Goal: Task Accomplishment & Management: Complete application form

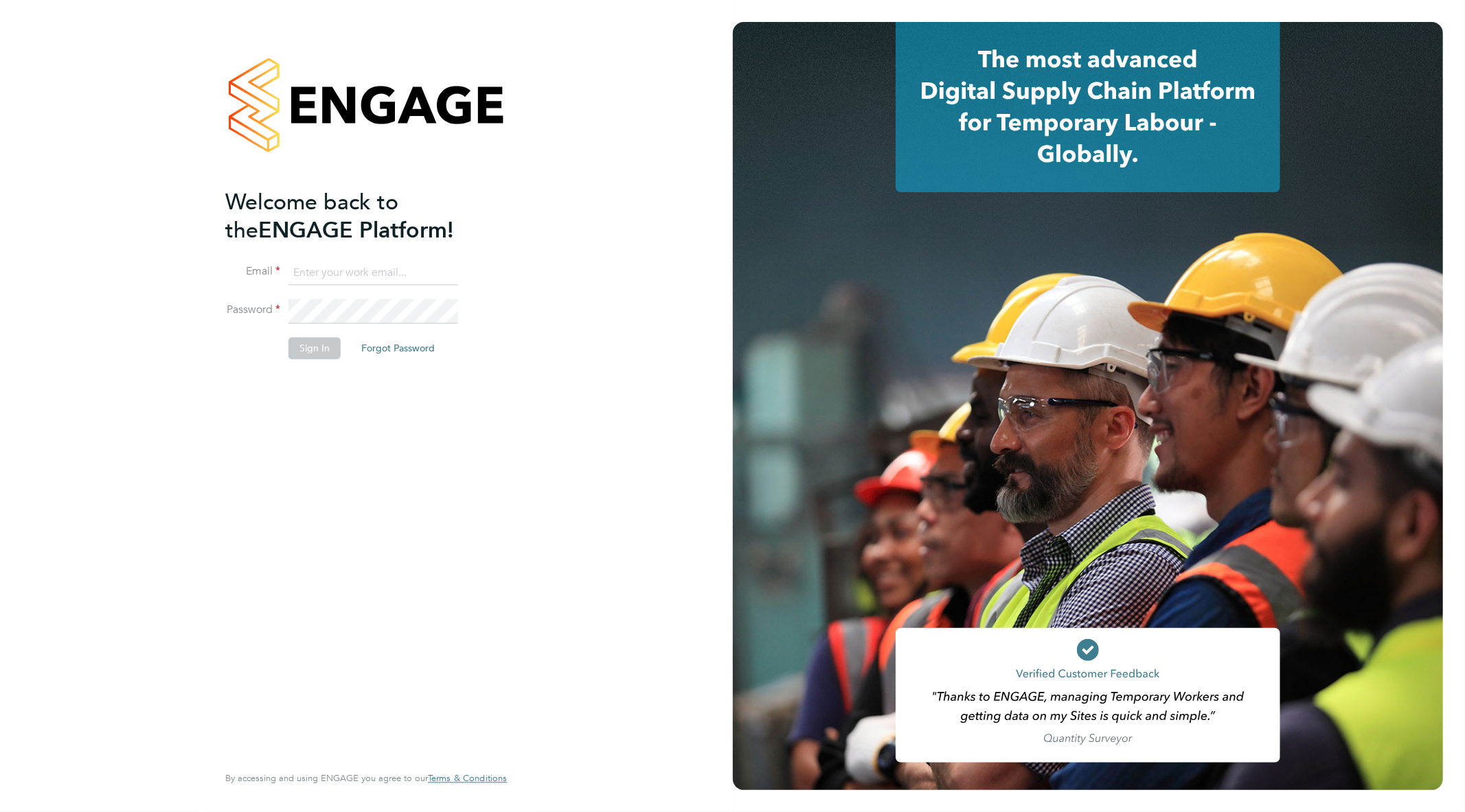
click at [361, 265] on input at bounding box center [373, 273] width 170 height 25
type input "goncalo.rodrigues@madigangill.co.uk"
click at [99, 307] on div "Welcome back to the ENGAGE Platform! Email goncalo.rodrigues@madigangill.co.uk …" at bounding box center [366, 406] width 732 height 812
click at [283, 342] on li "Sign In Forgot Password" at bounding box center [359, 356] width 268 height 36
click at [297, 346] on button "Sign In" at bounding box center [315, 349] width 53 height 22
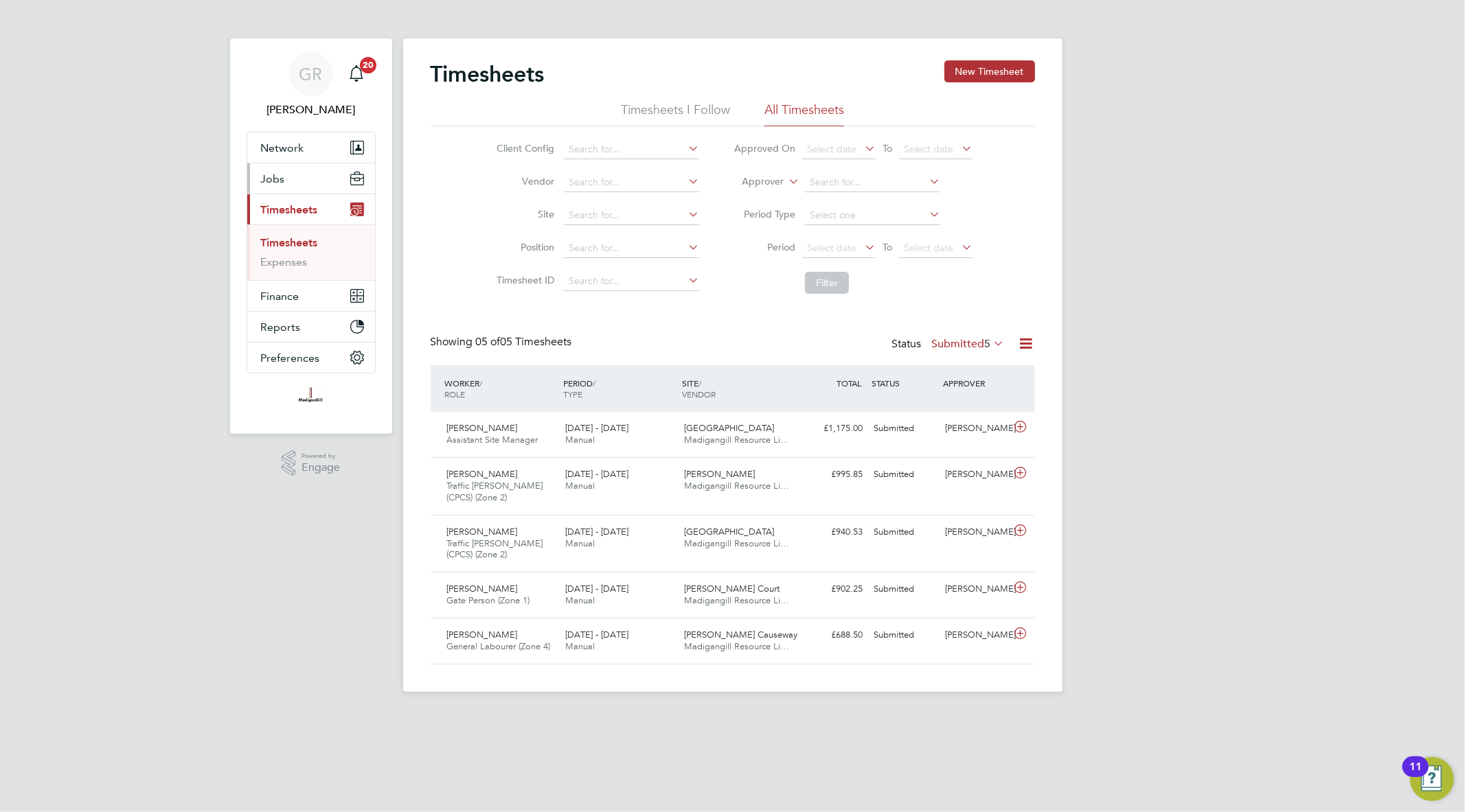
click at [279, 191] on button "Jobs" at bounding box center [311, 179] width 128 height 30
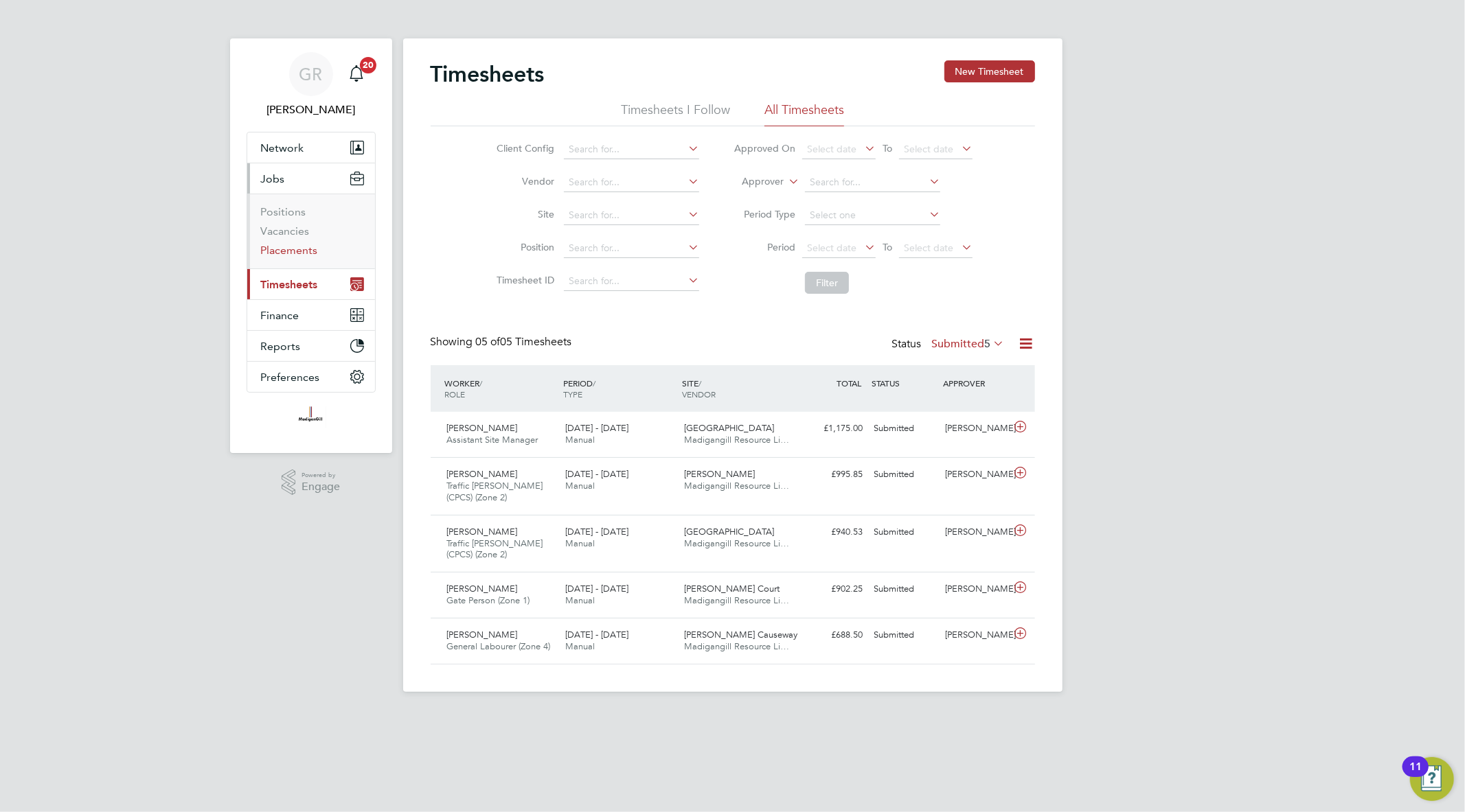
click at [281, 244] on link "Placements" at bounding box center [289, 250] width 57 height 13
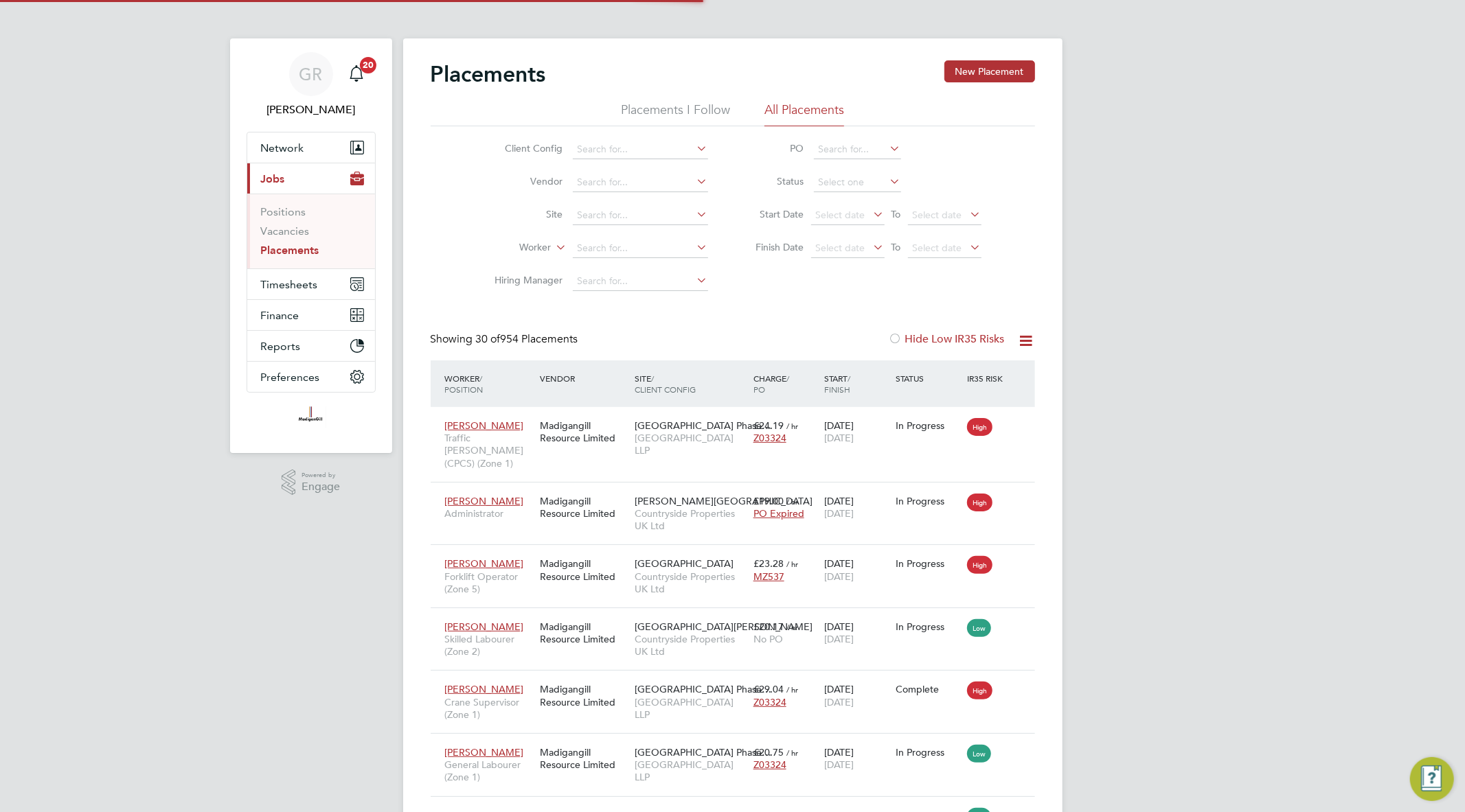
scroll to position [52, 119]
click at [329, 288] on button "Timesheets" at bounding box center [311, 284] width 128 height 30
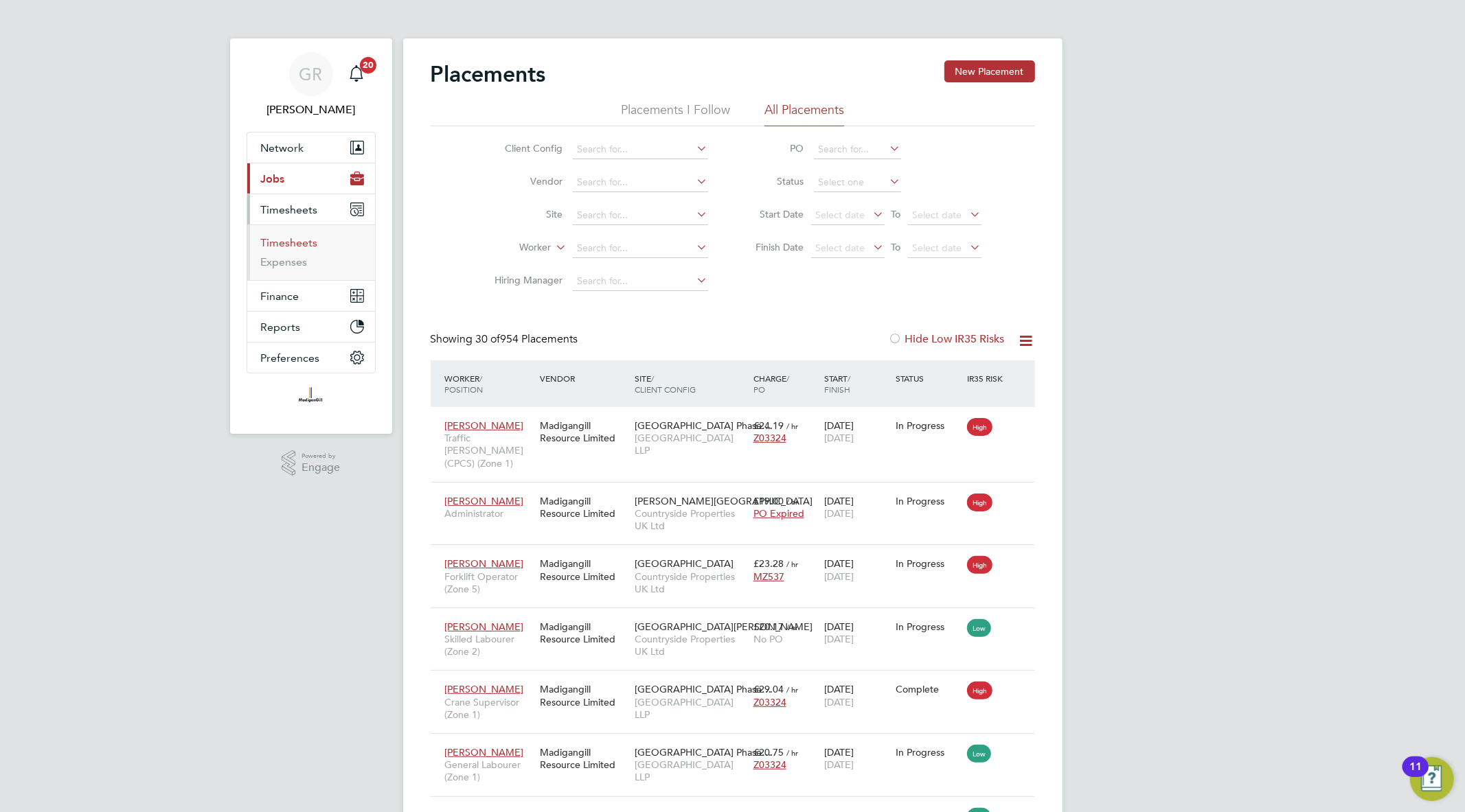
click at [305, 244] on link "Timesheets" at bounding box center [289, 243] width 57 height 13
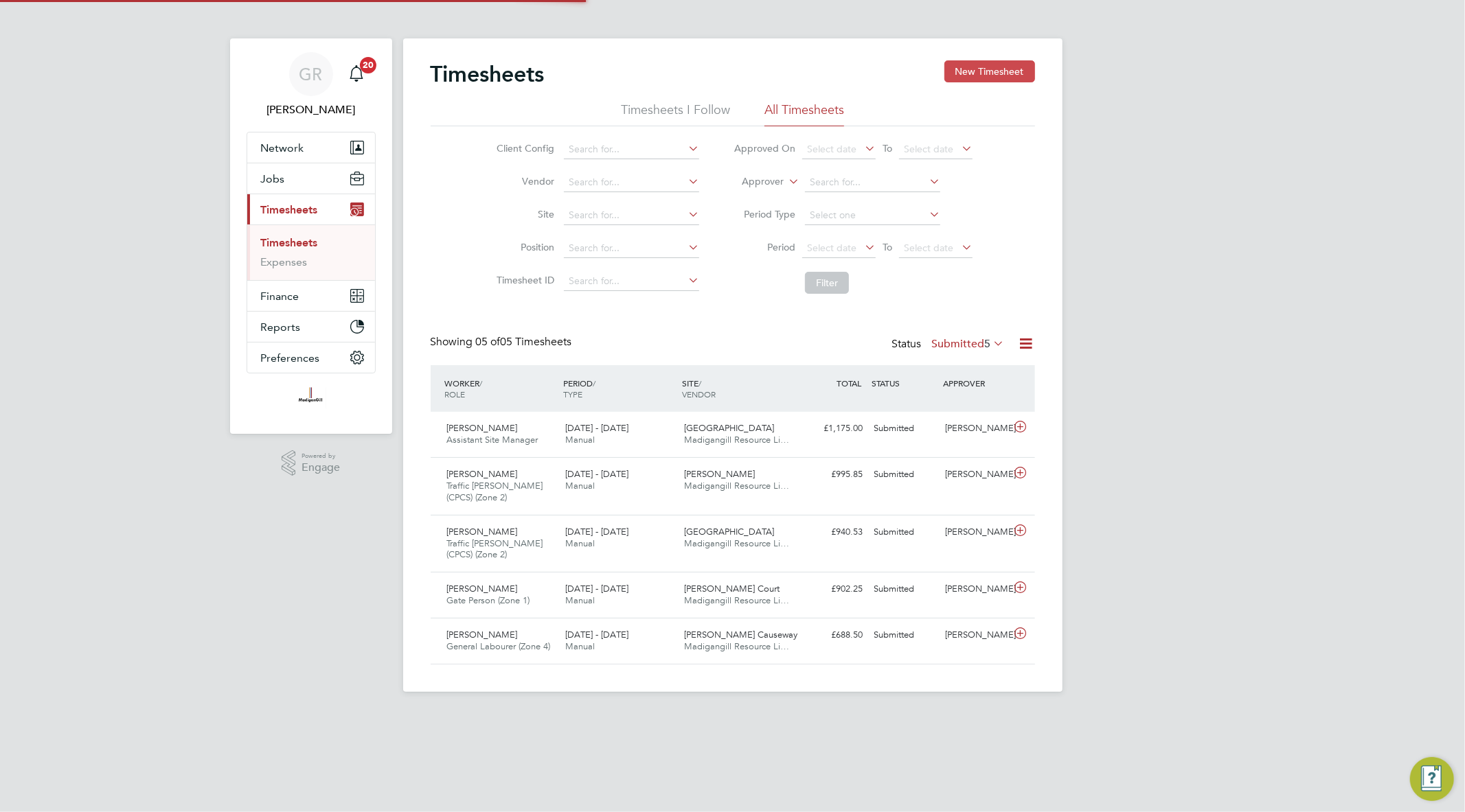
click at [997, 74] on button "New Timesheet" at bounding box center [989, 71] width 90 height 22
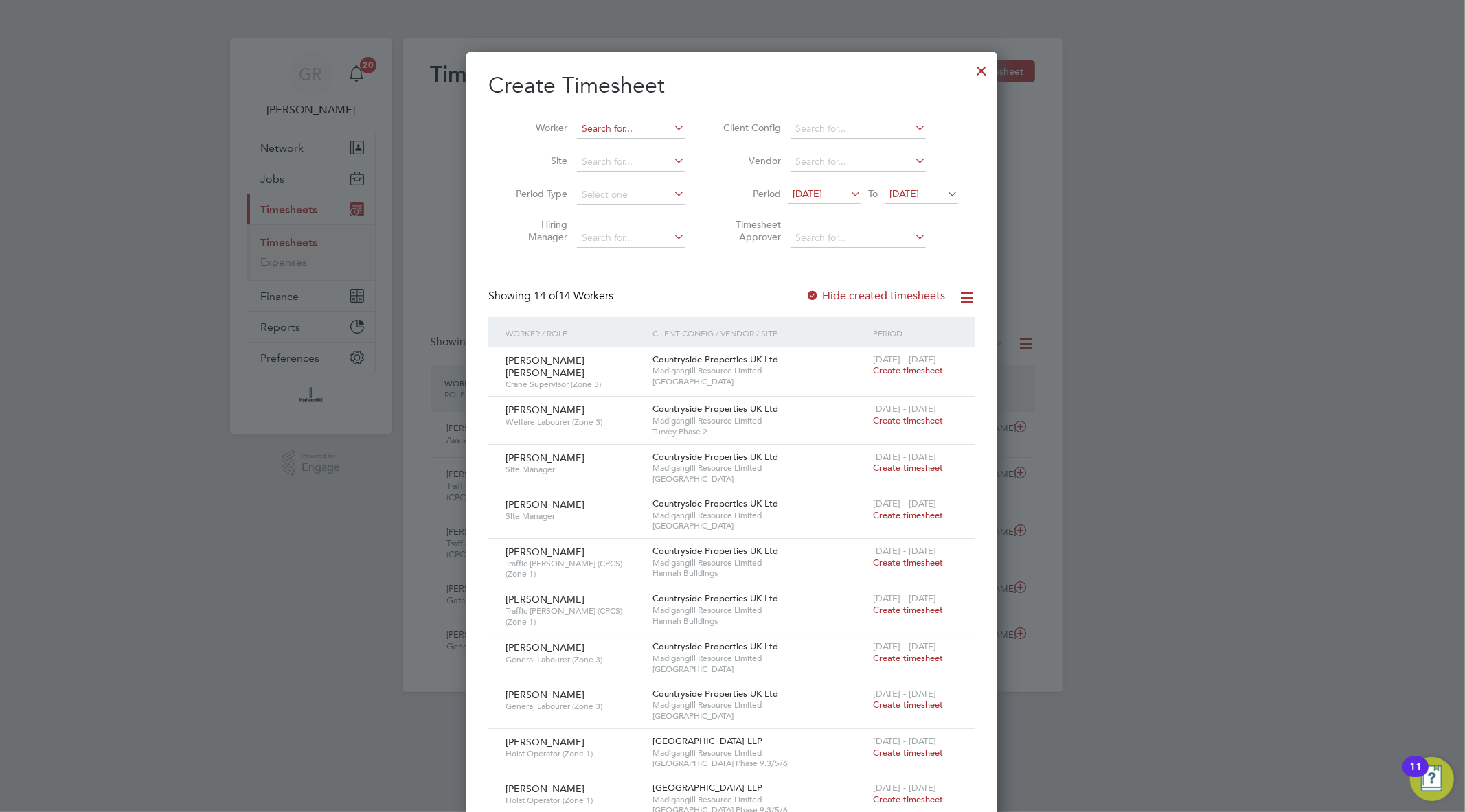
click at [640, 125] on input at bounding box center [631, 129] width 108 height 19
paste input "Bloom"
click at [637, 140] on li "Daniel Bloom" at bounding box center [636, 147] width 119 height 18
type input "Daniel Bloom"
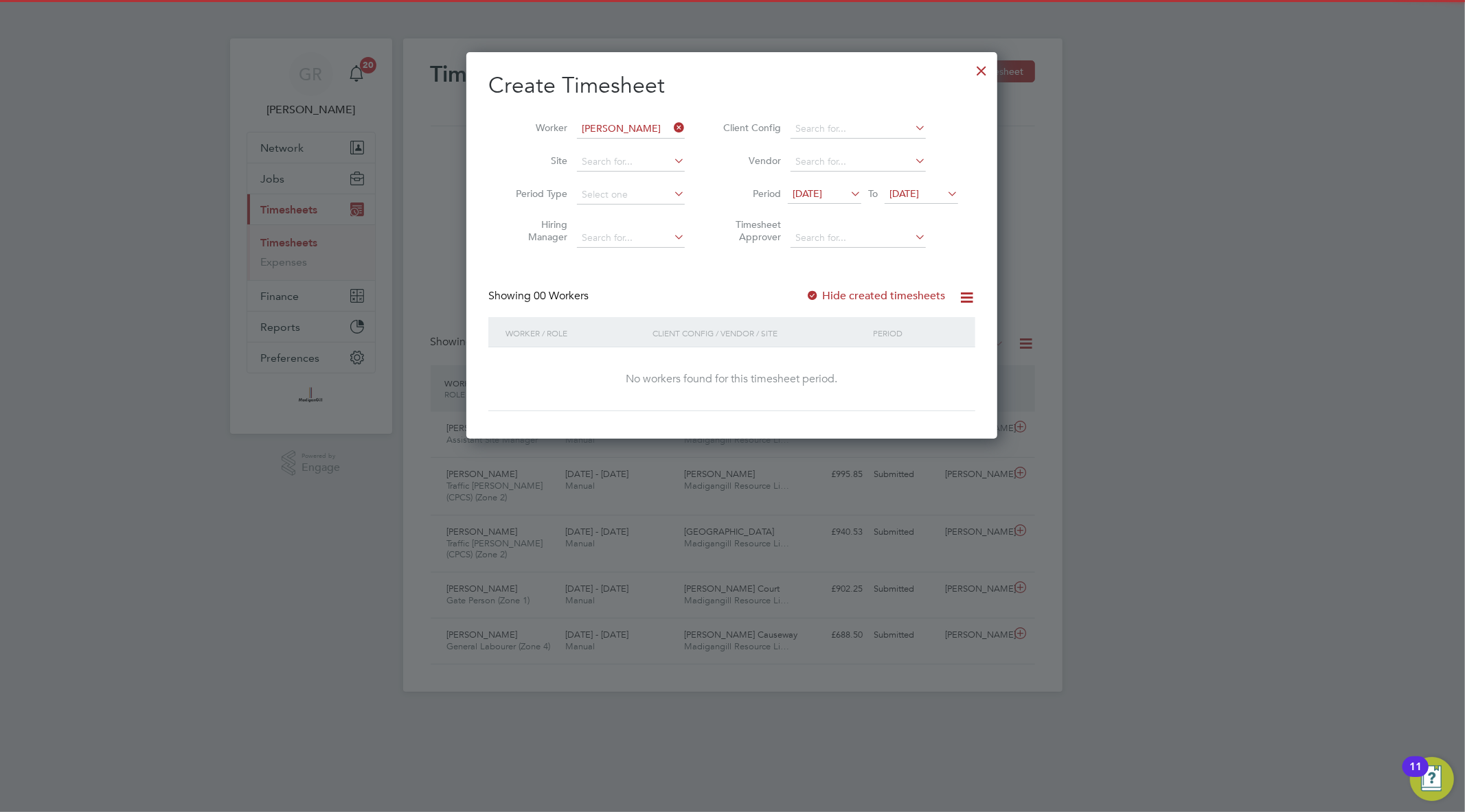
click at [816, 300] on div at bounding box center [813, 297] width 14 height 14
click at [919, 194] on span "18 Sep 2025" at bounding box center [904, 194] width 30 height 12
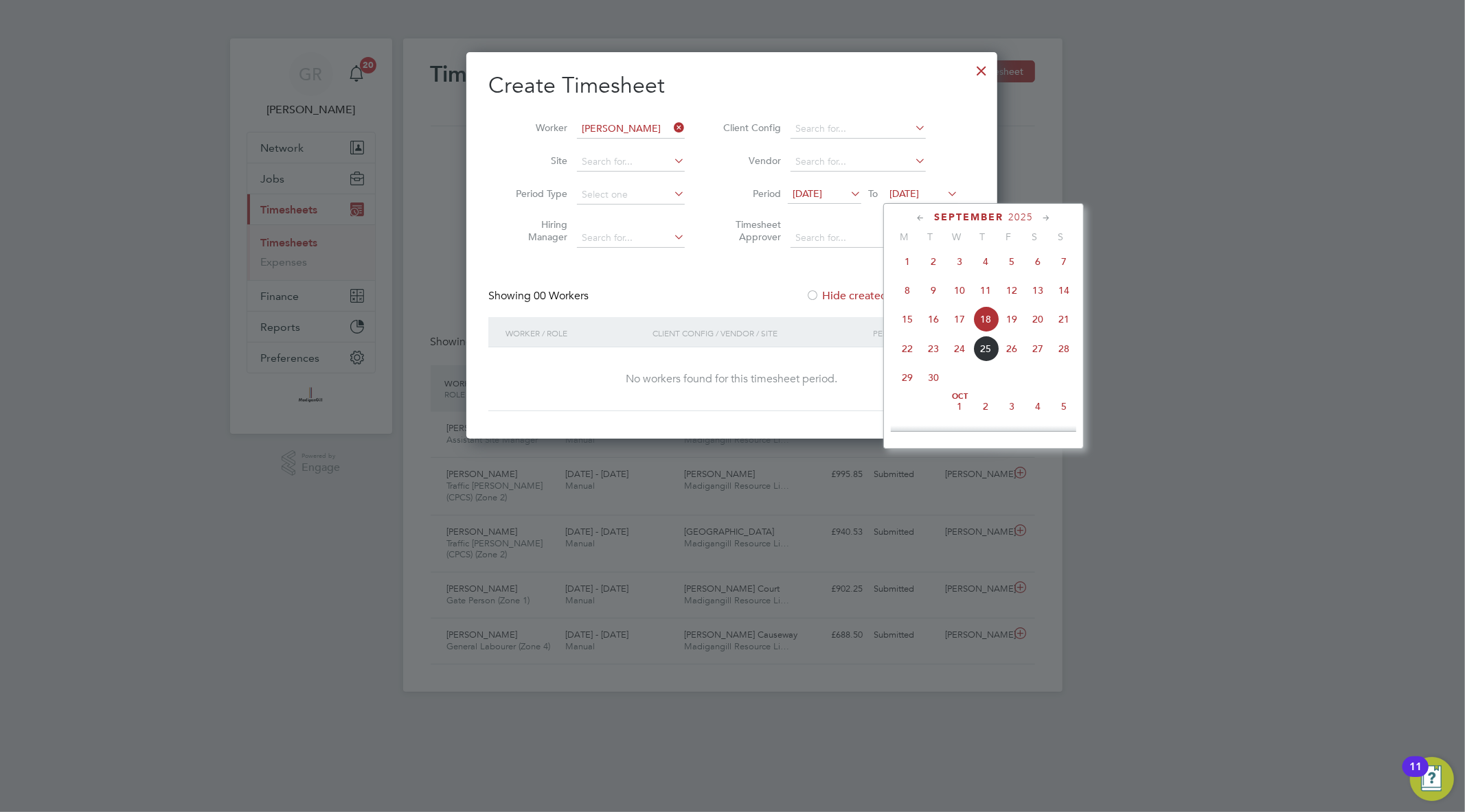
click at [1076, 360] on div "September 2025 M T W T F S S Jun 1 2 3 4 5 6 7 8 9 10 11 12 13 14 15 16 17 18 1…" at bounding box center [983, 326] width 201 height 246
click at [1069, 355] on span "28" at bounding box center [1064, 349] width 26 height 26
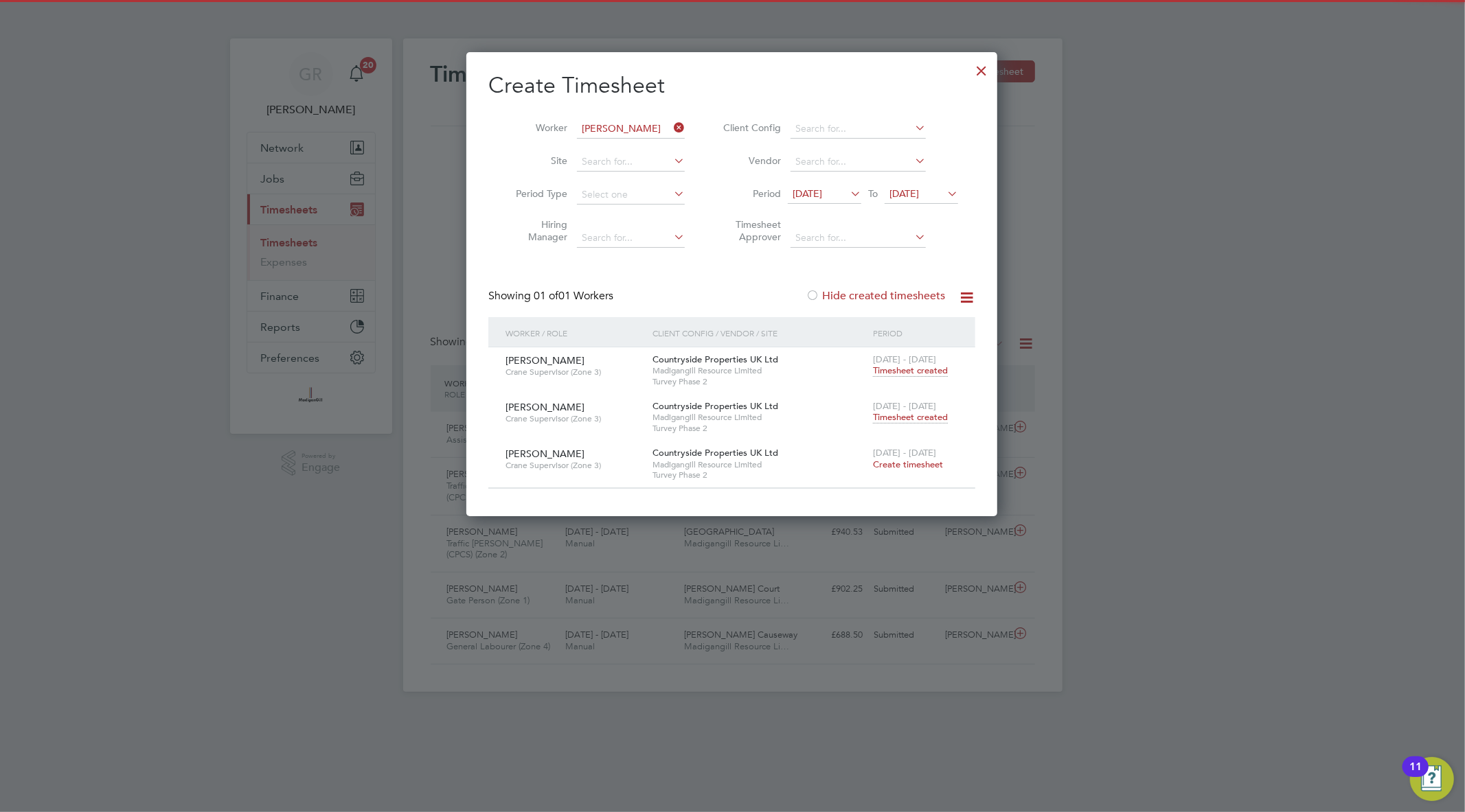
click at [911, 368] on span "Timesheet created" at bounding box center [909, 371] width 74 height 12
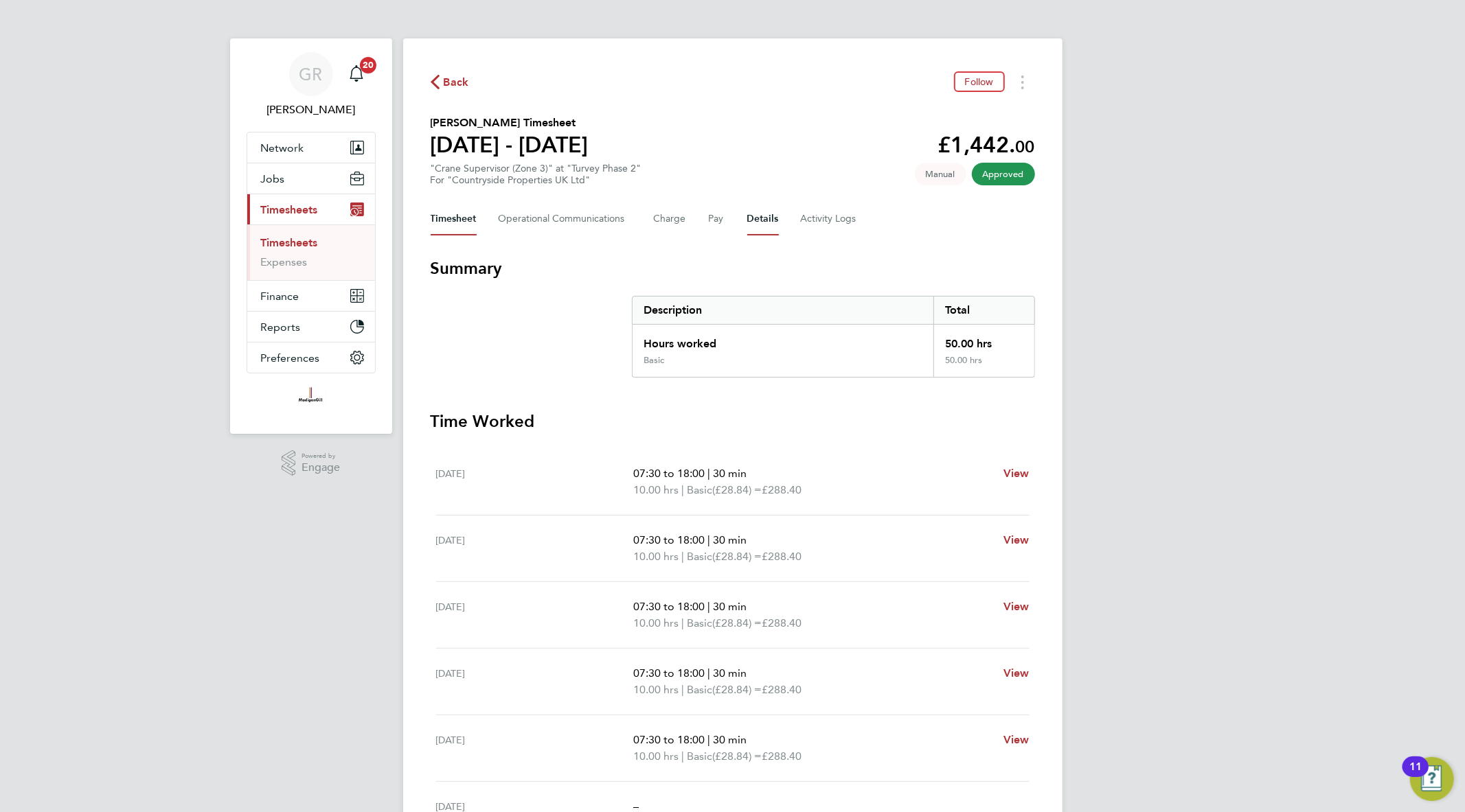
click at [760, 216] on button "Details" at bounding box center [763, 219] width 32 height 33
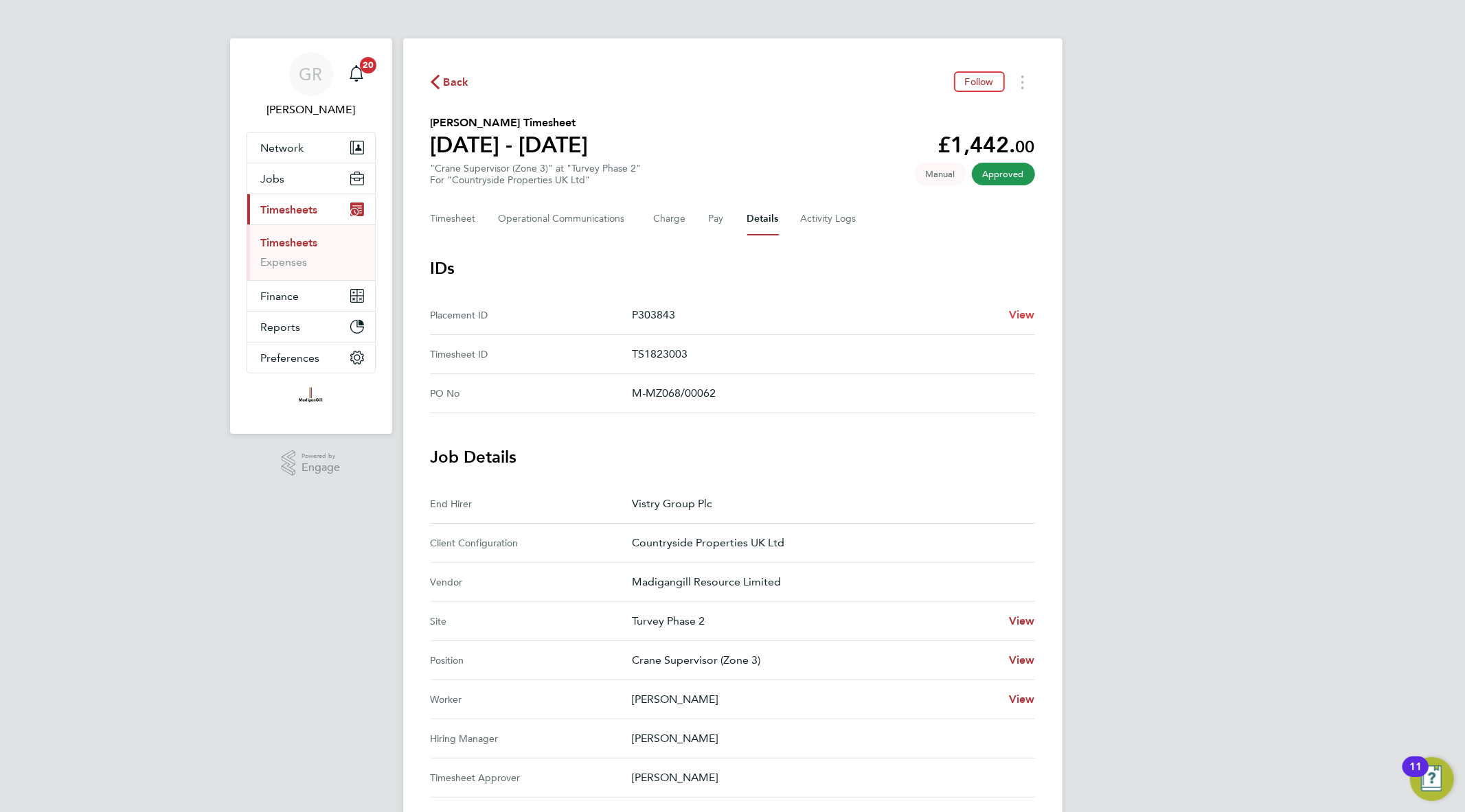
click at [1018, 308] on span "View" at bounding box center [1023, 314] width 26 height 13
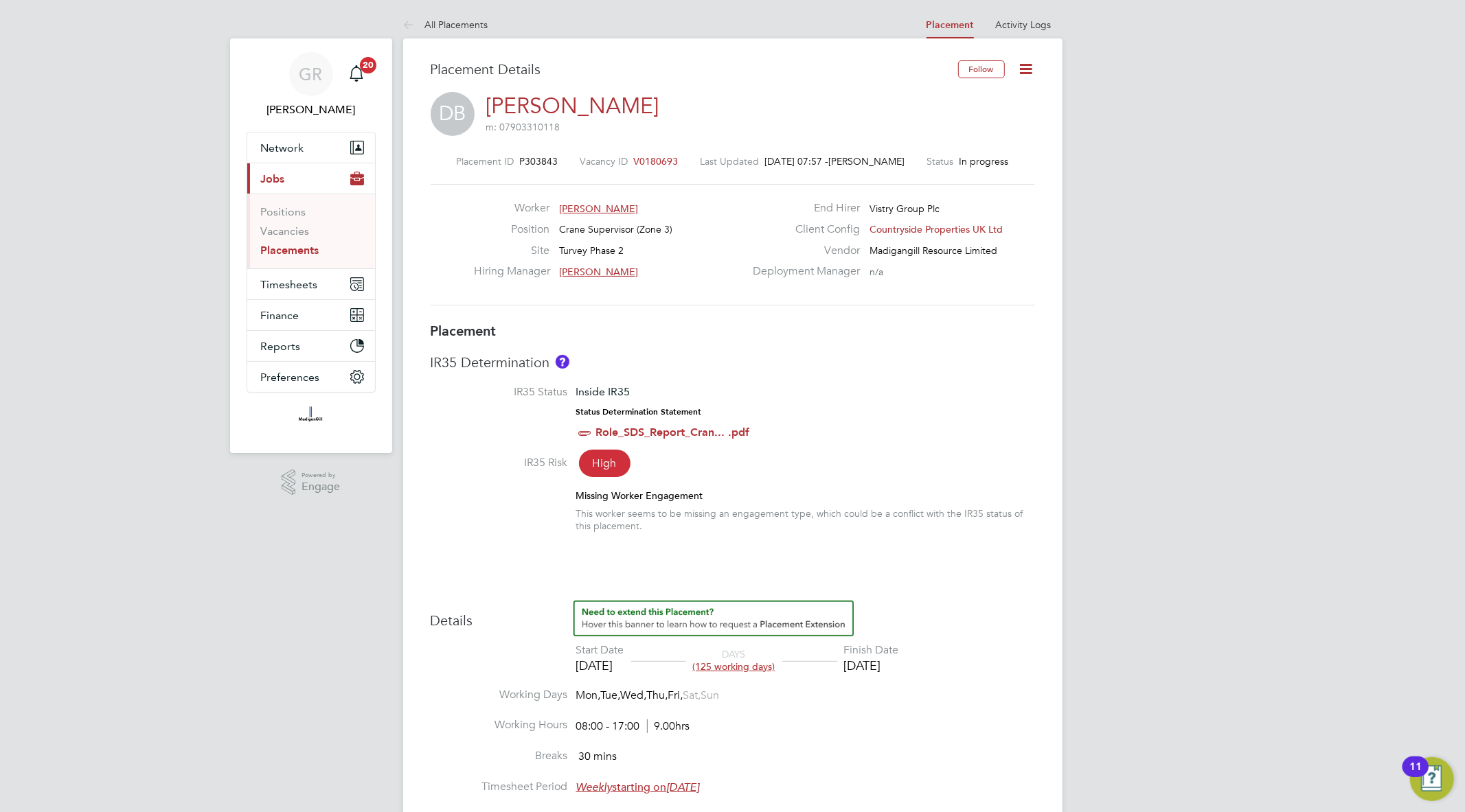
click at [607, 208] on span "[PERSON_NAME]" at bounding box center [598, 208] width 79 height 12
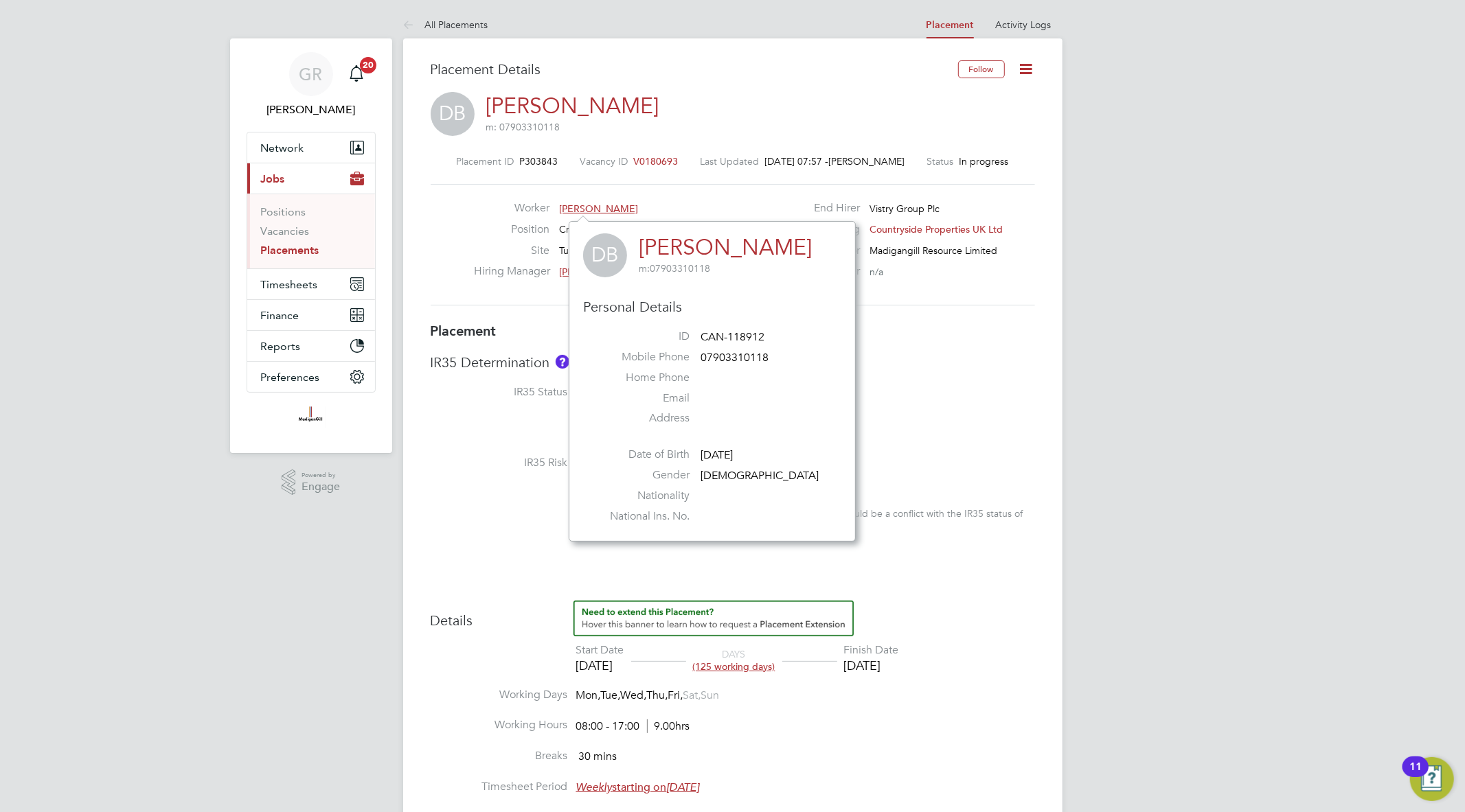
scroll to position [7, 7]
click at [705, 257] on link "[PERSON_NAME]" at bounding box center [725, 247] width 173 height 27
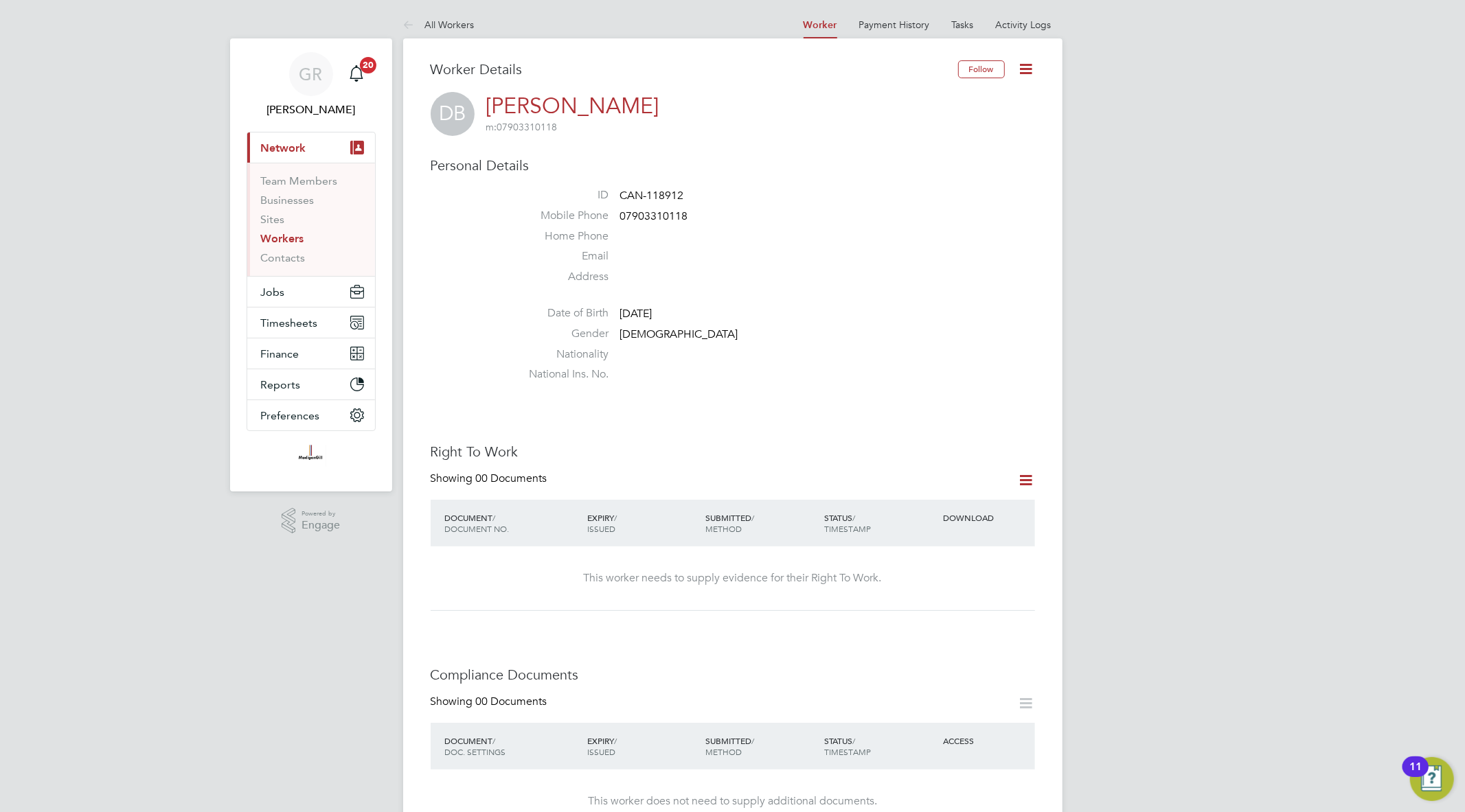
click at [1018, 64] on icon at bounding box center [1027, 69] width 18 height 18
click at [930, 97] on li "Invite Worker" at bounding box center [948, 102] width 172 height 19
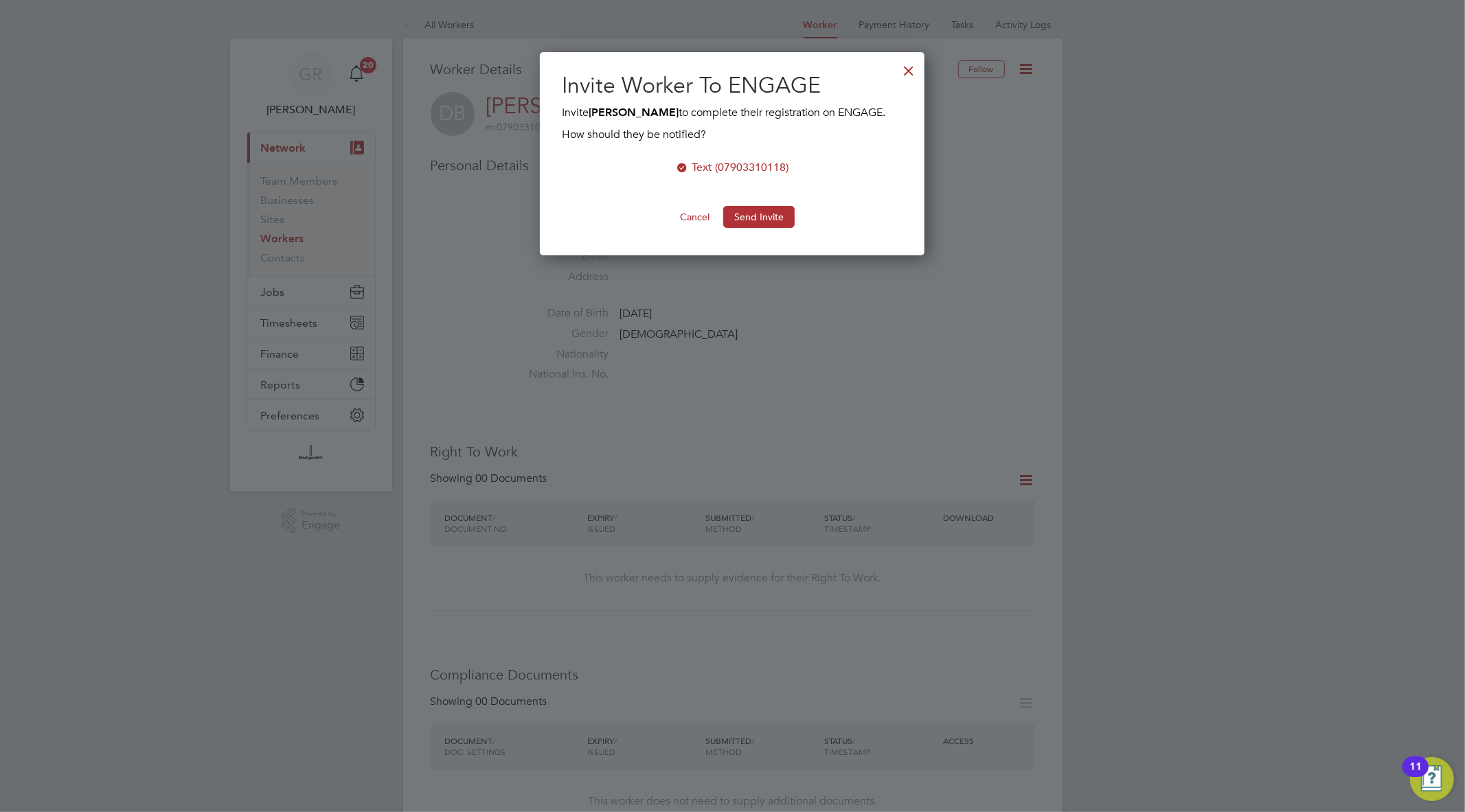
scroll to position [203, 386]
click at [781, 215] on button "Send Invite" at bounding box center [760, 216] width 72 height 22
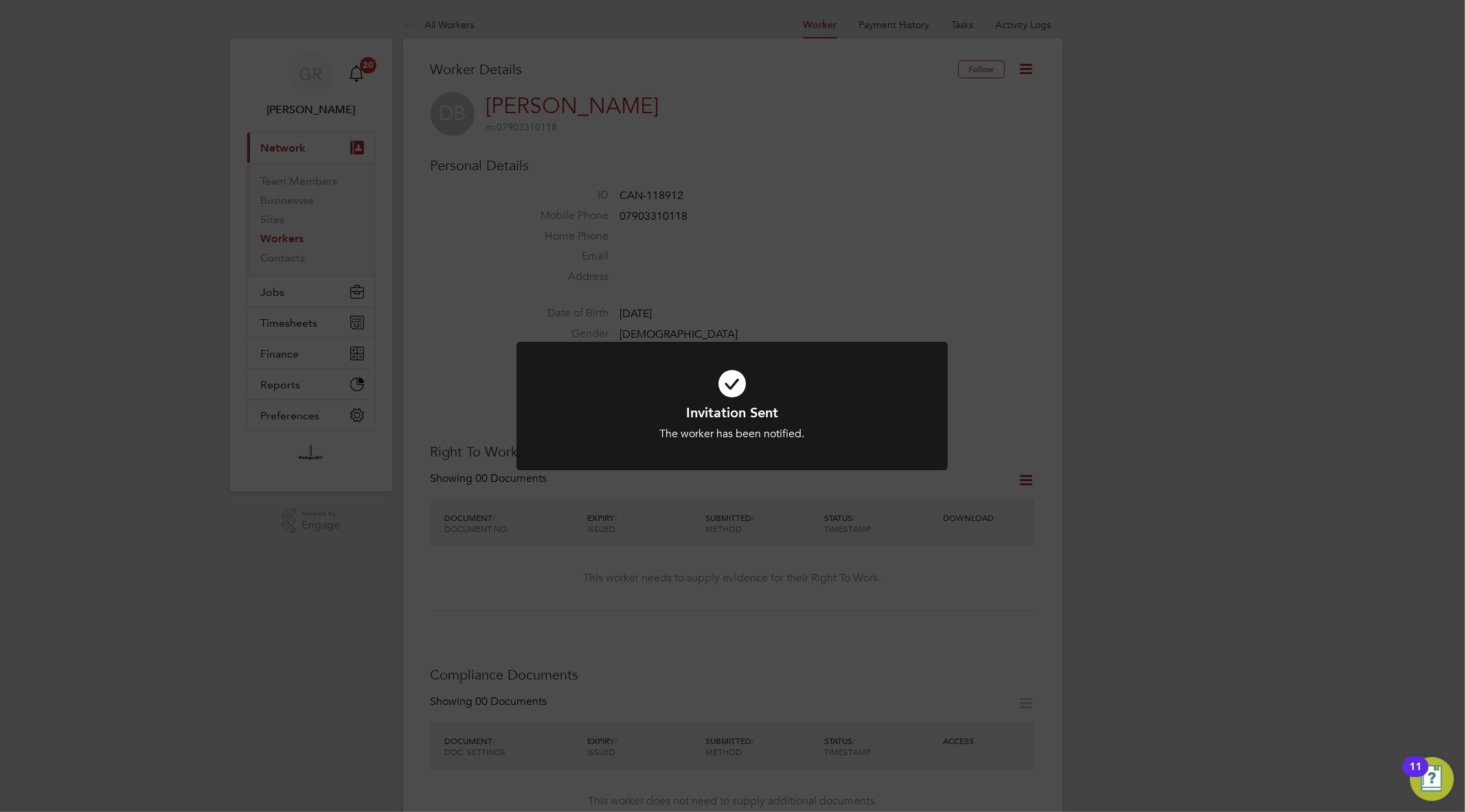
click at [787, 280] on div "Invitation Sent The worker has been notified. Cancel Okay" at bounding box center [732, 406] width 1465 height 812
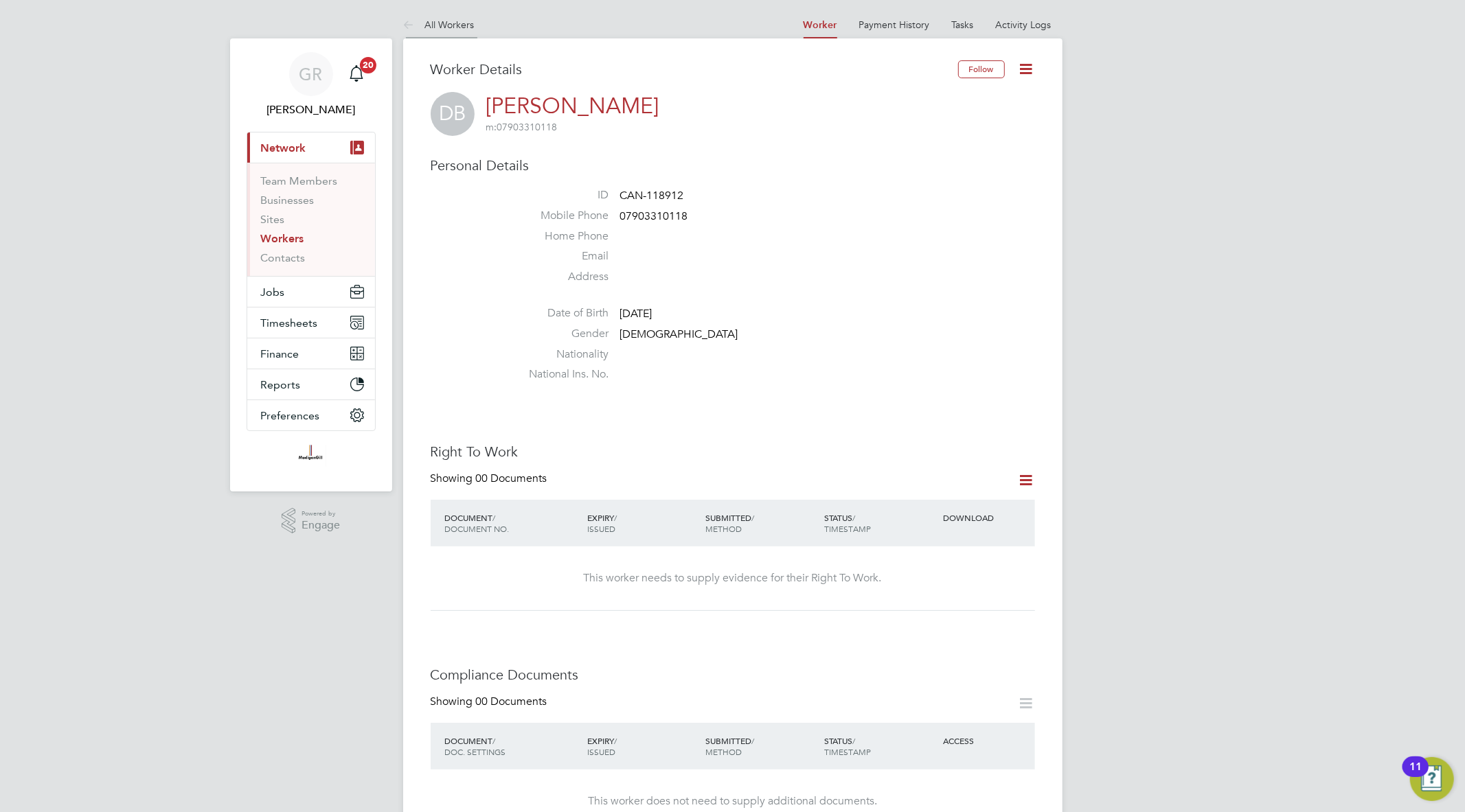
click at [454, 21] on link "All Workers" at bounding box center [439, 25] width 72 height 12
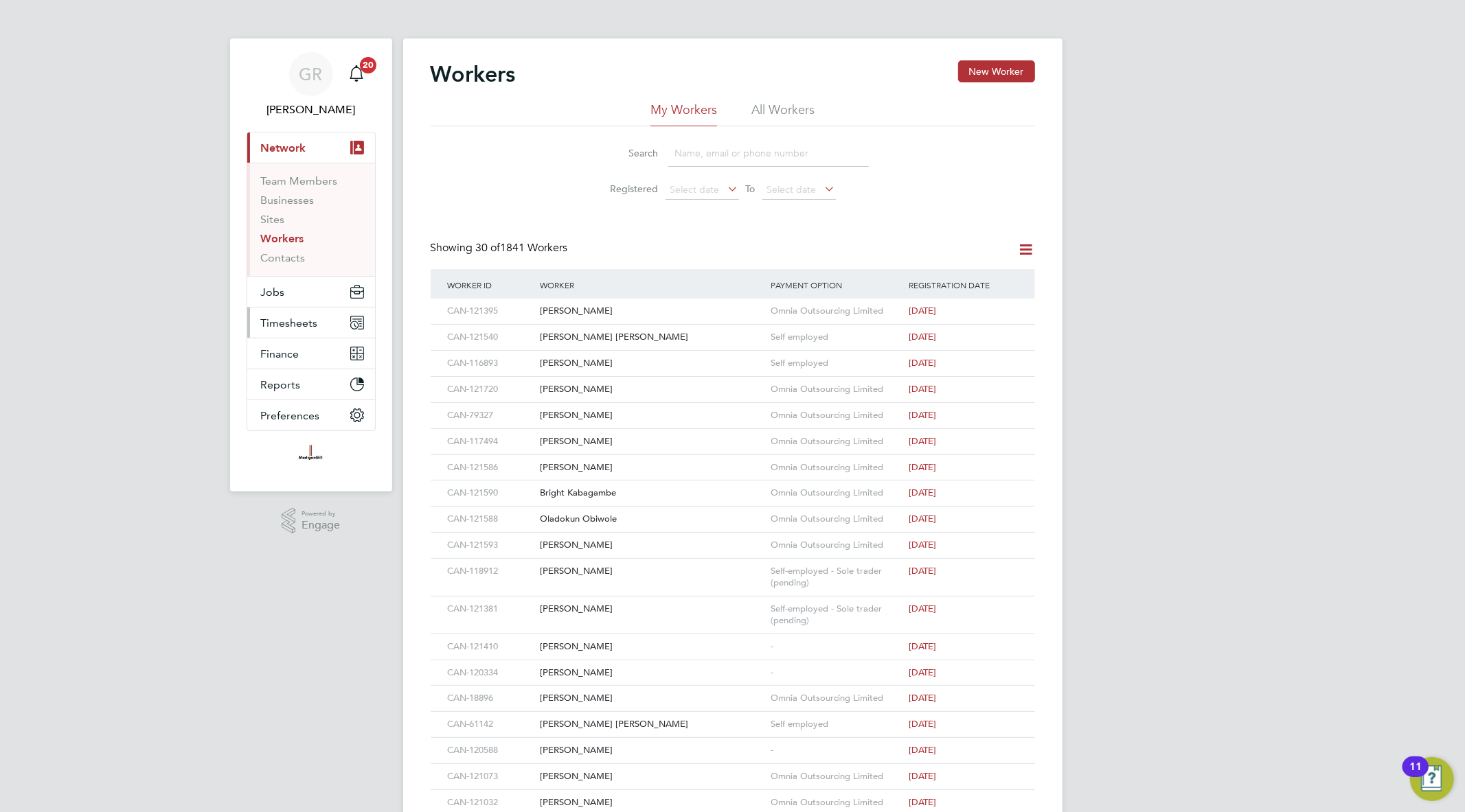
click at [287, 324] on span "Timesheets" at bounding box center [289, 322] width 57 height 13
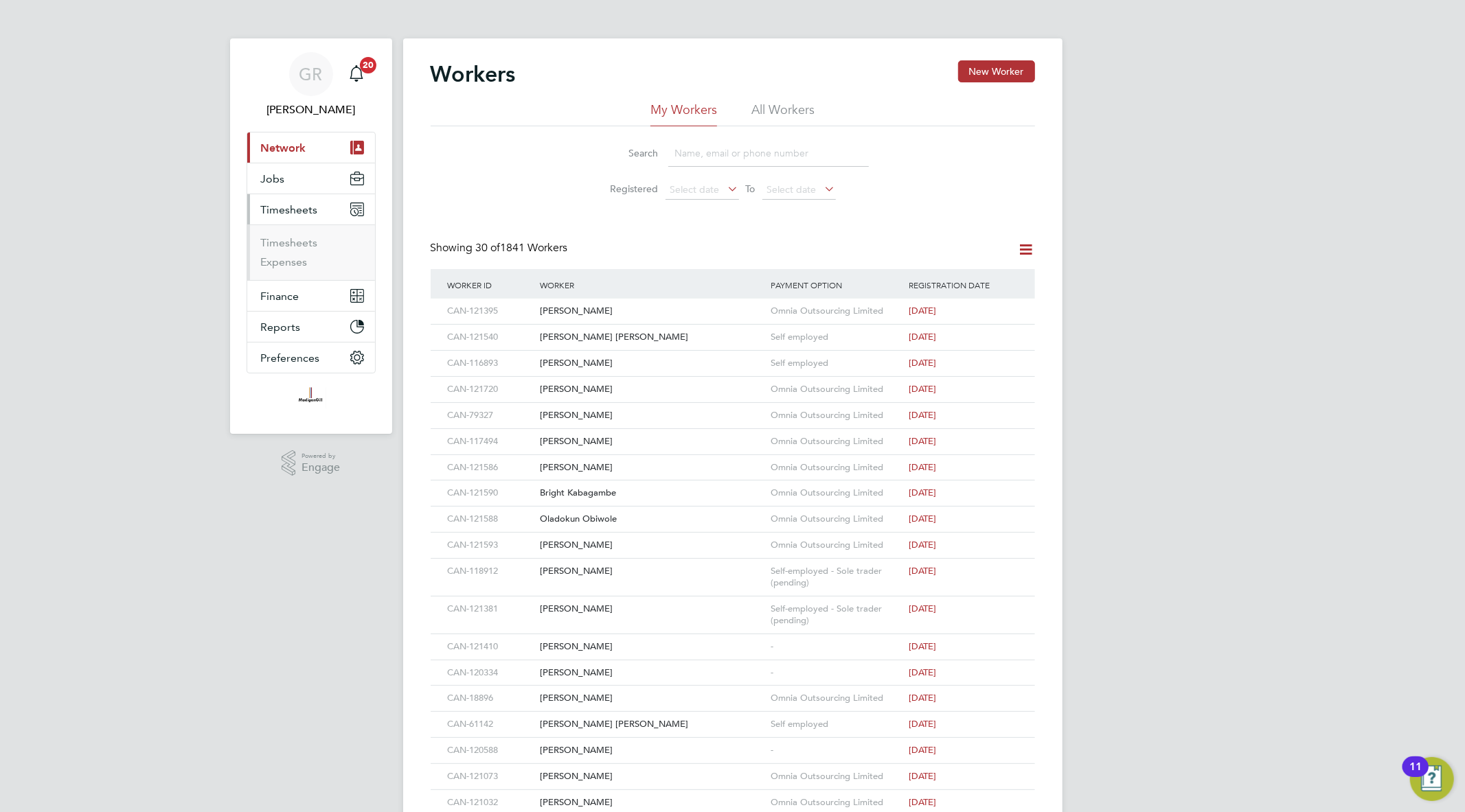
click at [304, 234] on ul "Timesheets Expenses" at bounding box center [311, 252] width 128 height 56
click at [307, 243] on link "Timesheets" at bounding box center [289, 243] width 57 height 13
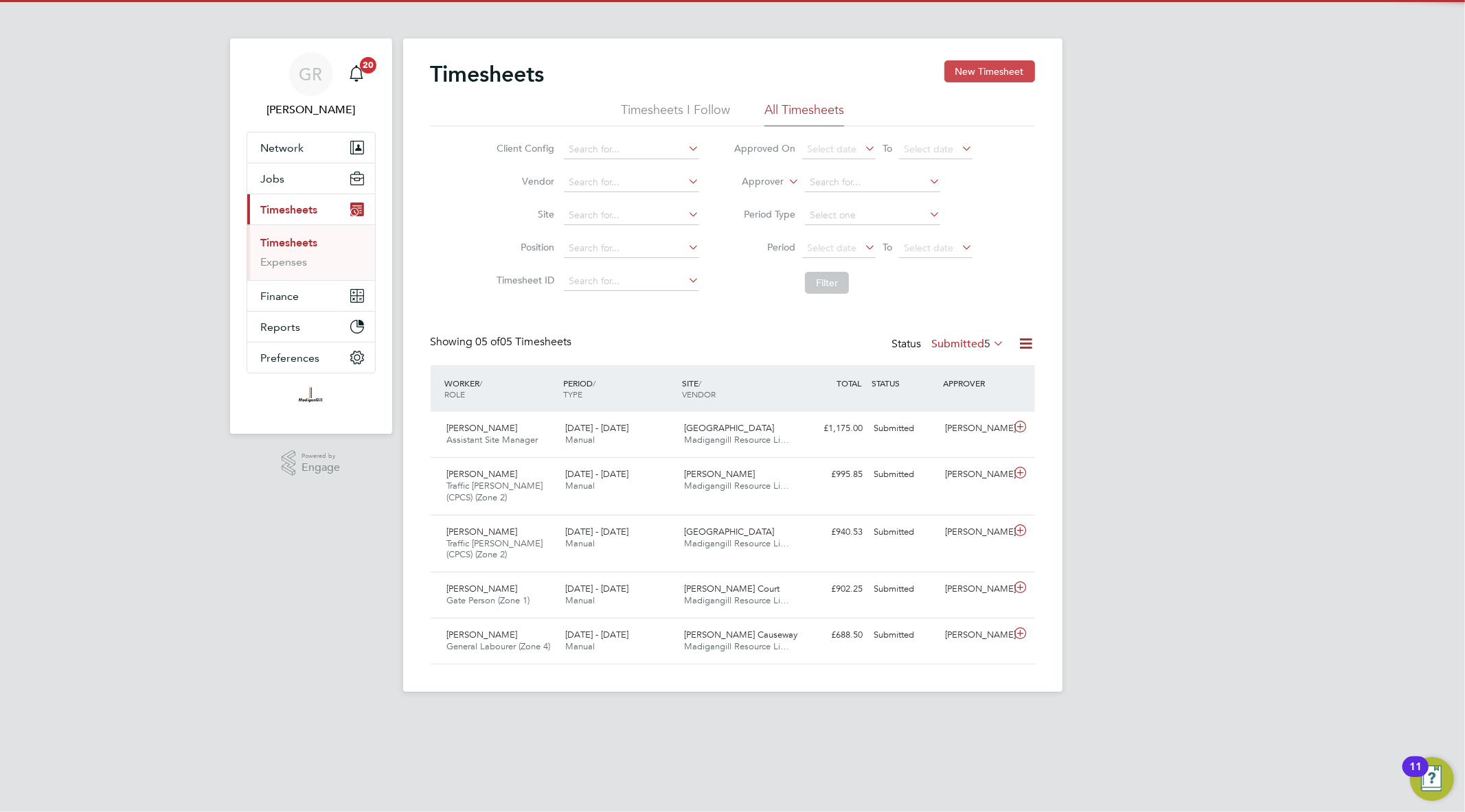
click at [1008, 81] on button "New Timesheet" at bounding box center [989, 71] width 90 height 22
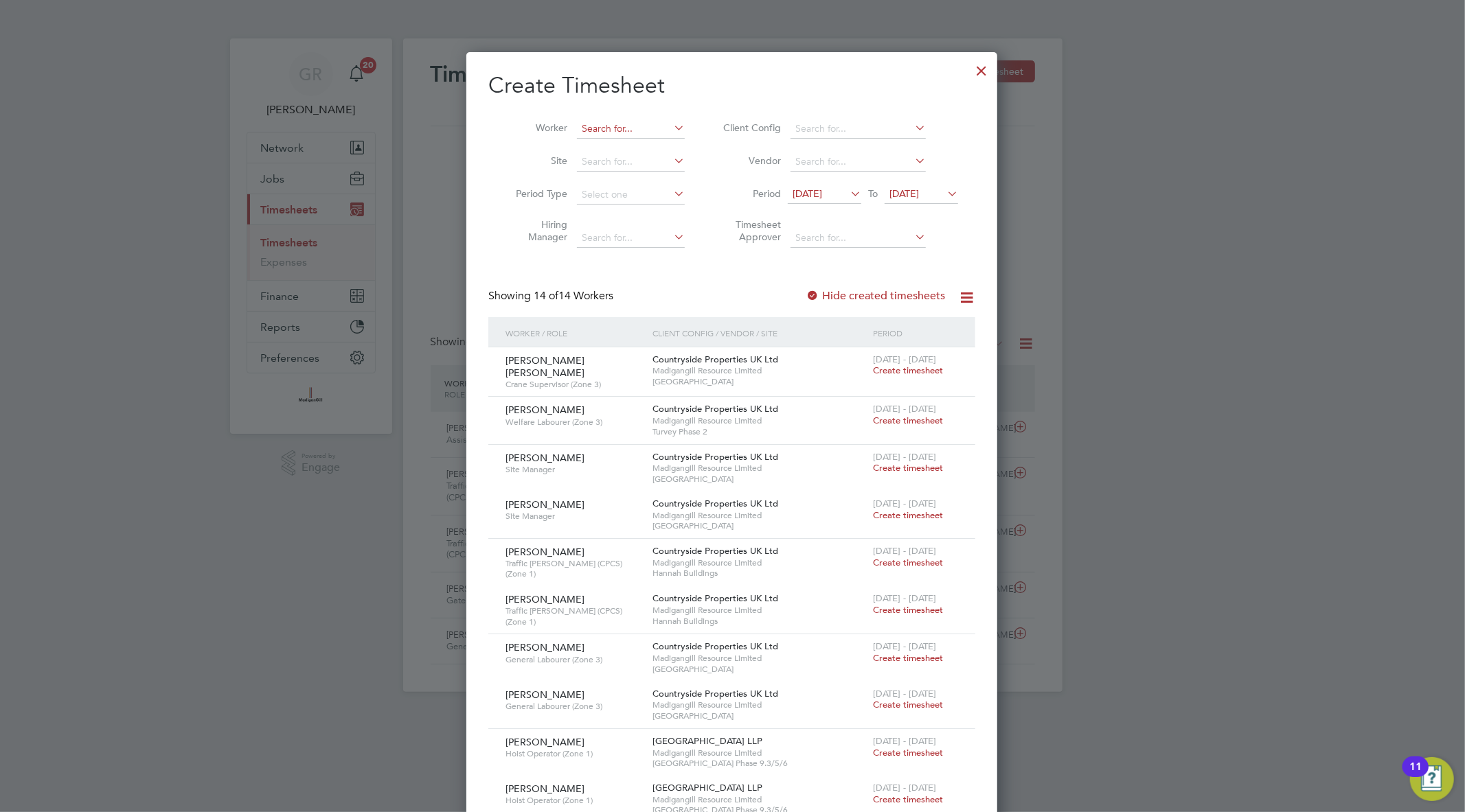
click at [598, 132] on input at bounding box center [631, 129] width 108 height 19
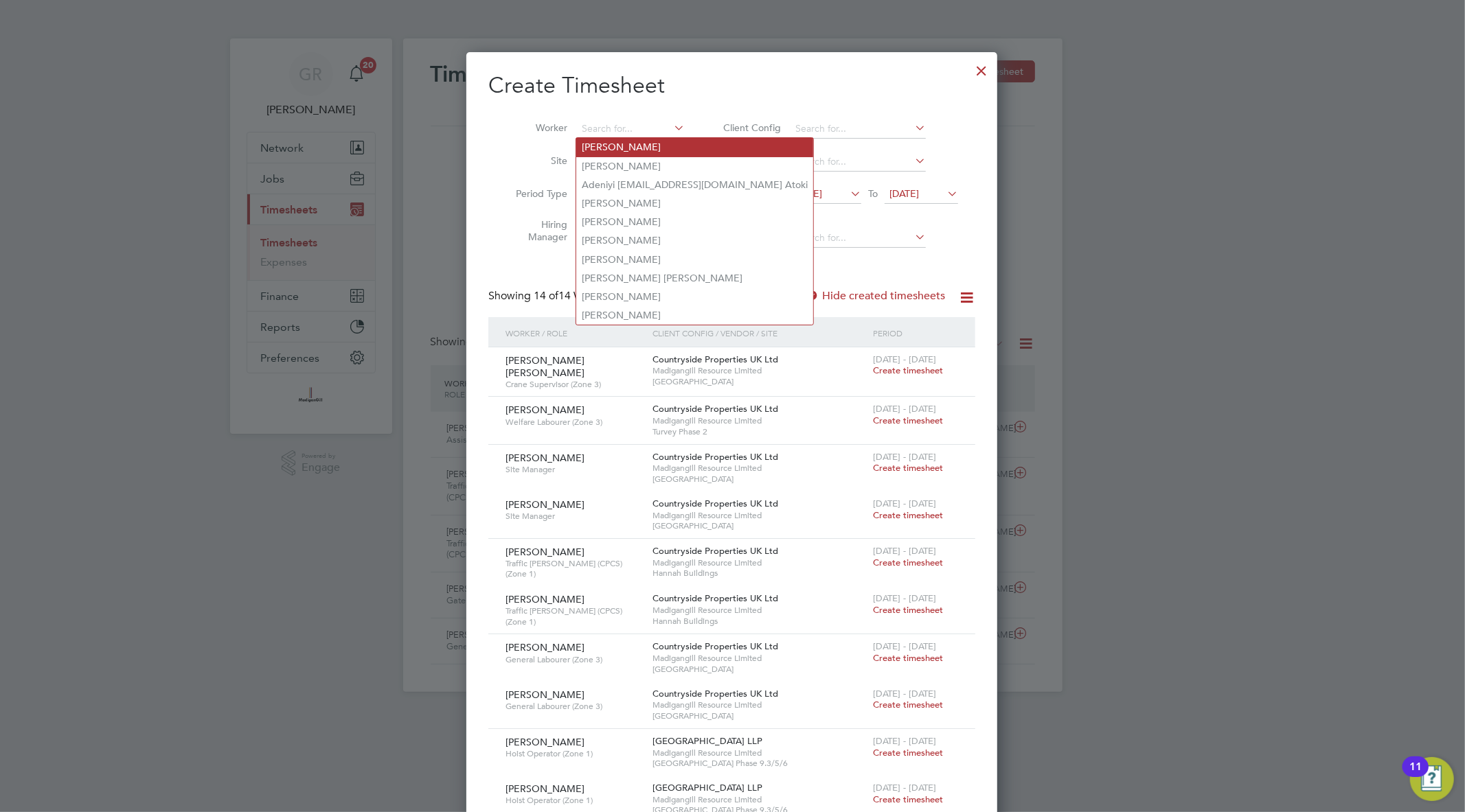
paste input "Cox"
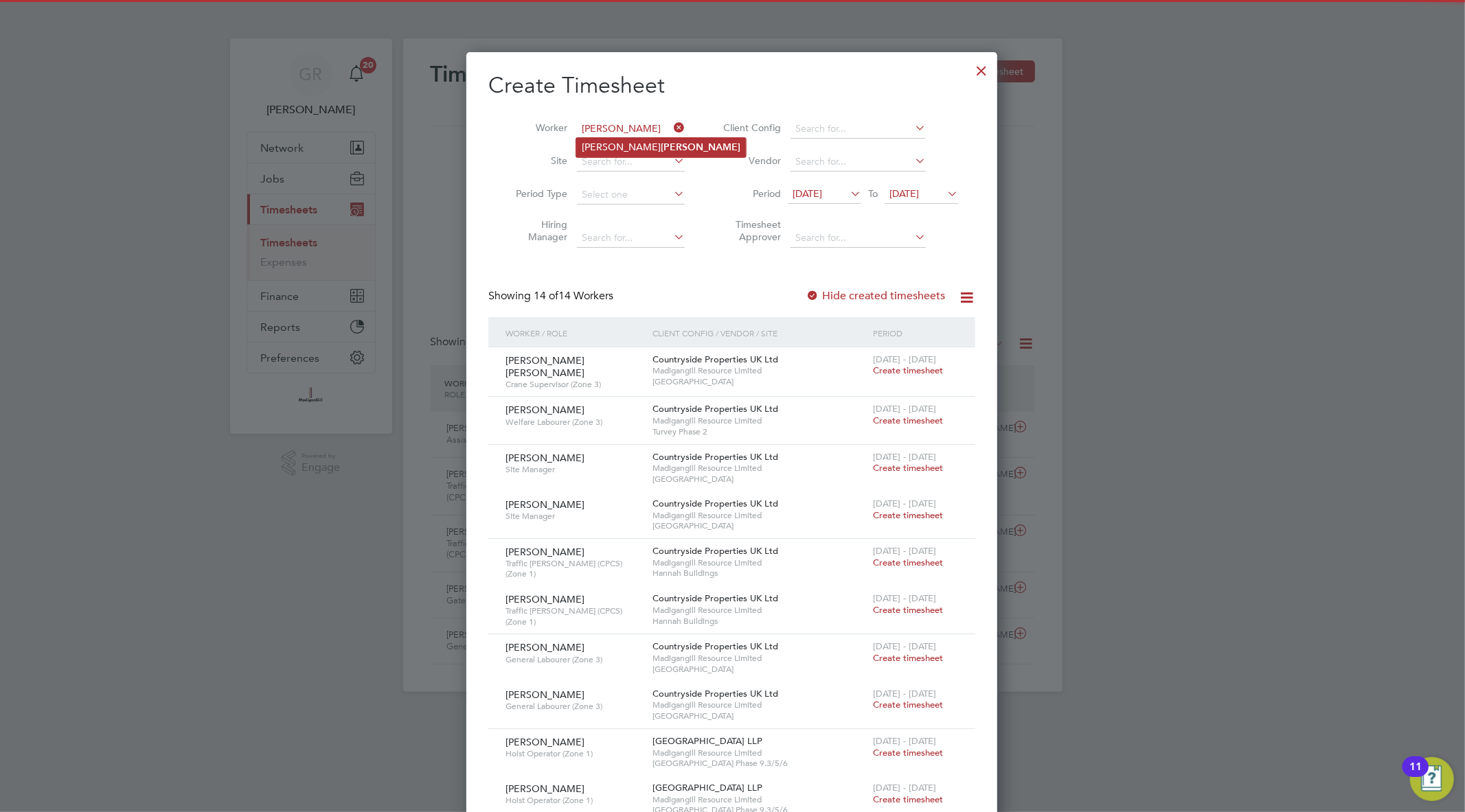
click at [661, 148] on b "Cox" at bounding box center [700, 146] width 80 height 11
type input "[PERSON_NAME]"
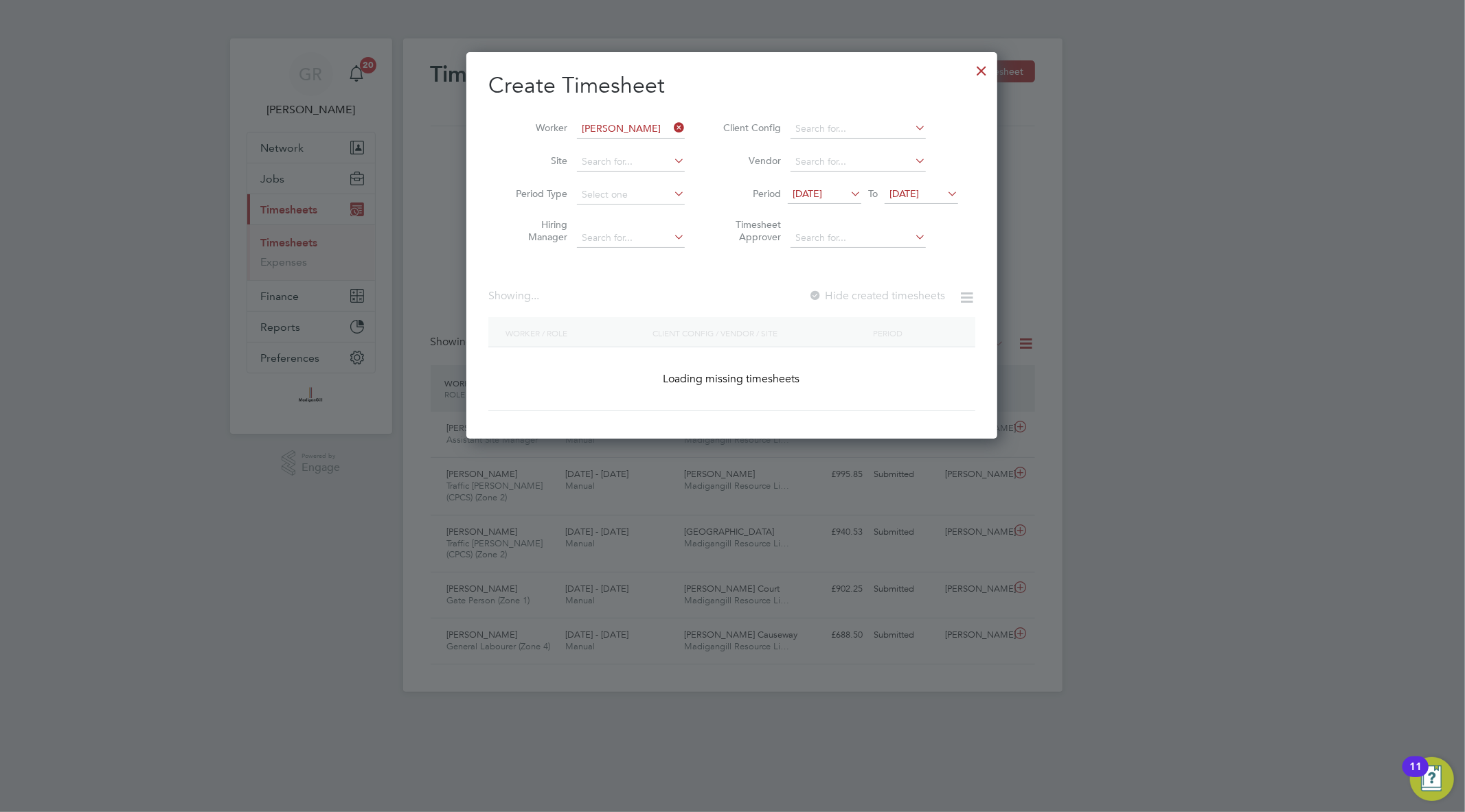
scroll to position [387, 532]
click at [829, 291] on label "Hide created timesheets" at bounding box center [875, 296] width 139 height 14
click at [926, 205] on li "Period 11 Sep 2025 To 18 Sep 2025" at bounding box center [839, 195] width 273 height 33
click at [919, 195] on span "18 Sep 2025" at bounding box center [904, 194] width 30 height 12
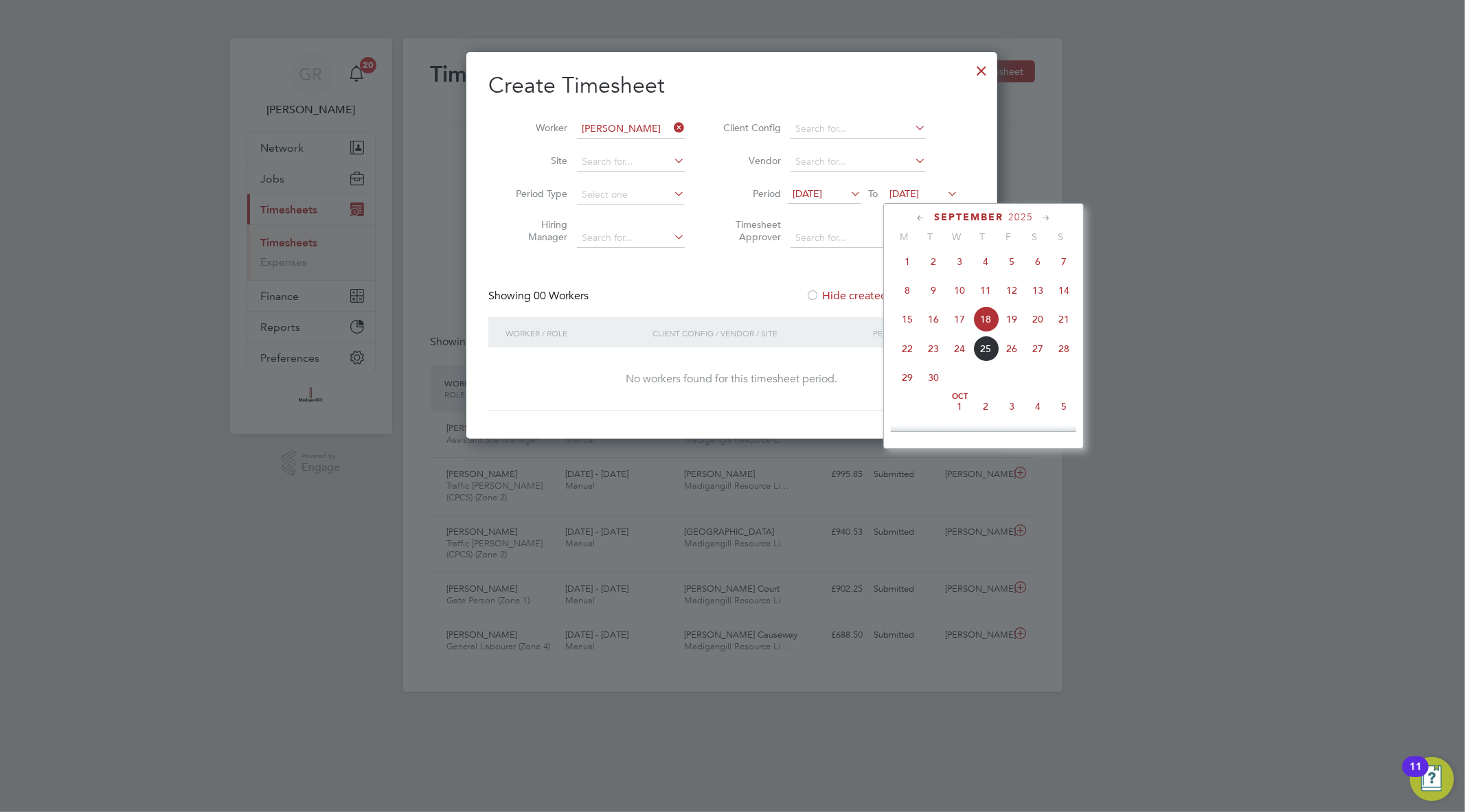
click at [1066, 361] on span "28" at bounding box center [1064, 349] width 26 height 26
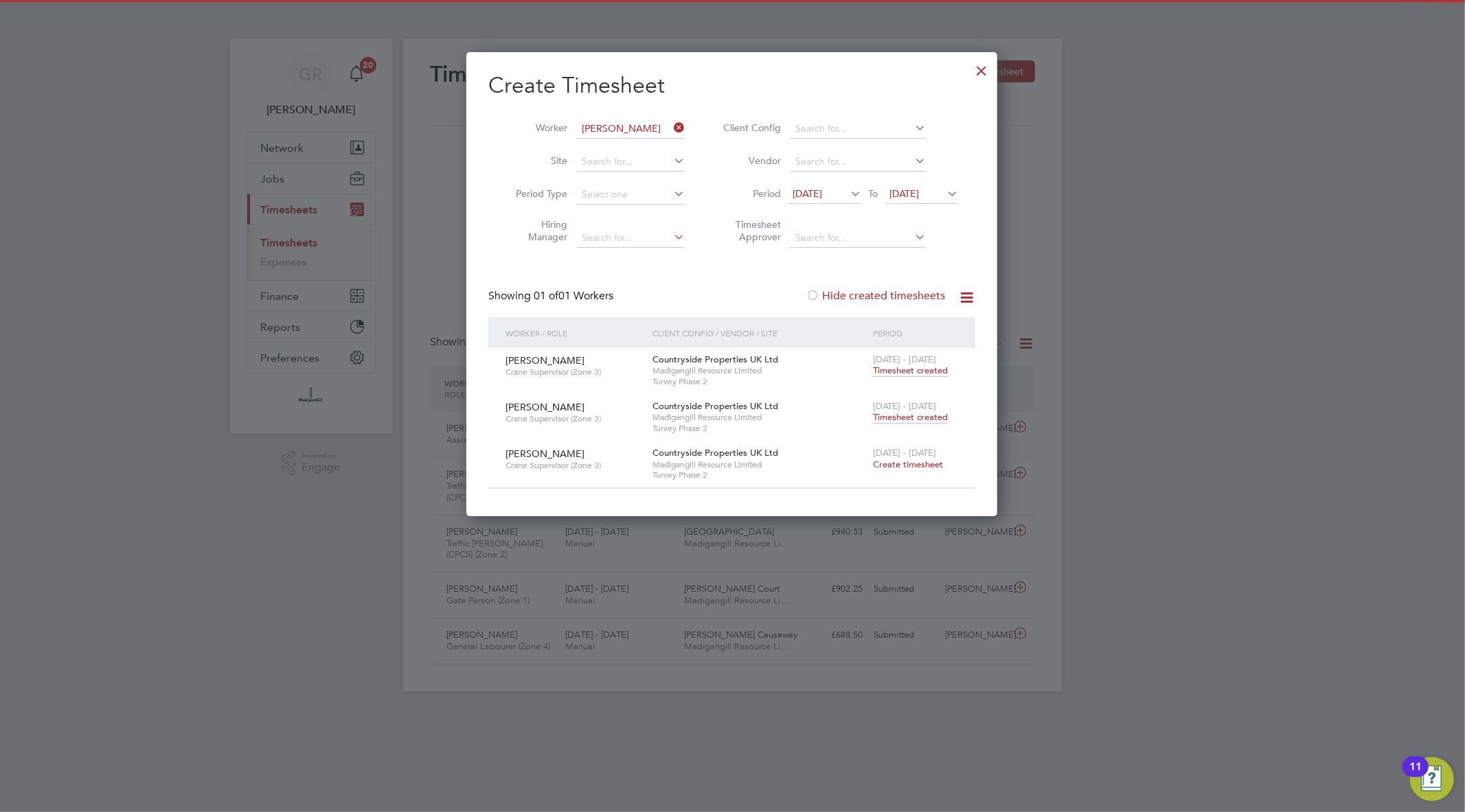
click at [938, 367] on span "Timesheet created" at bounding box center [909, 371] width 74 height 12
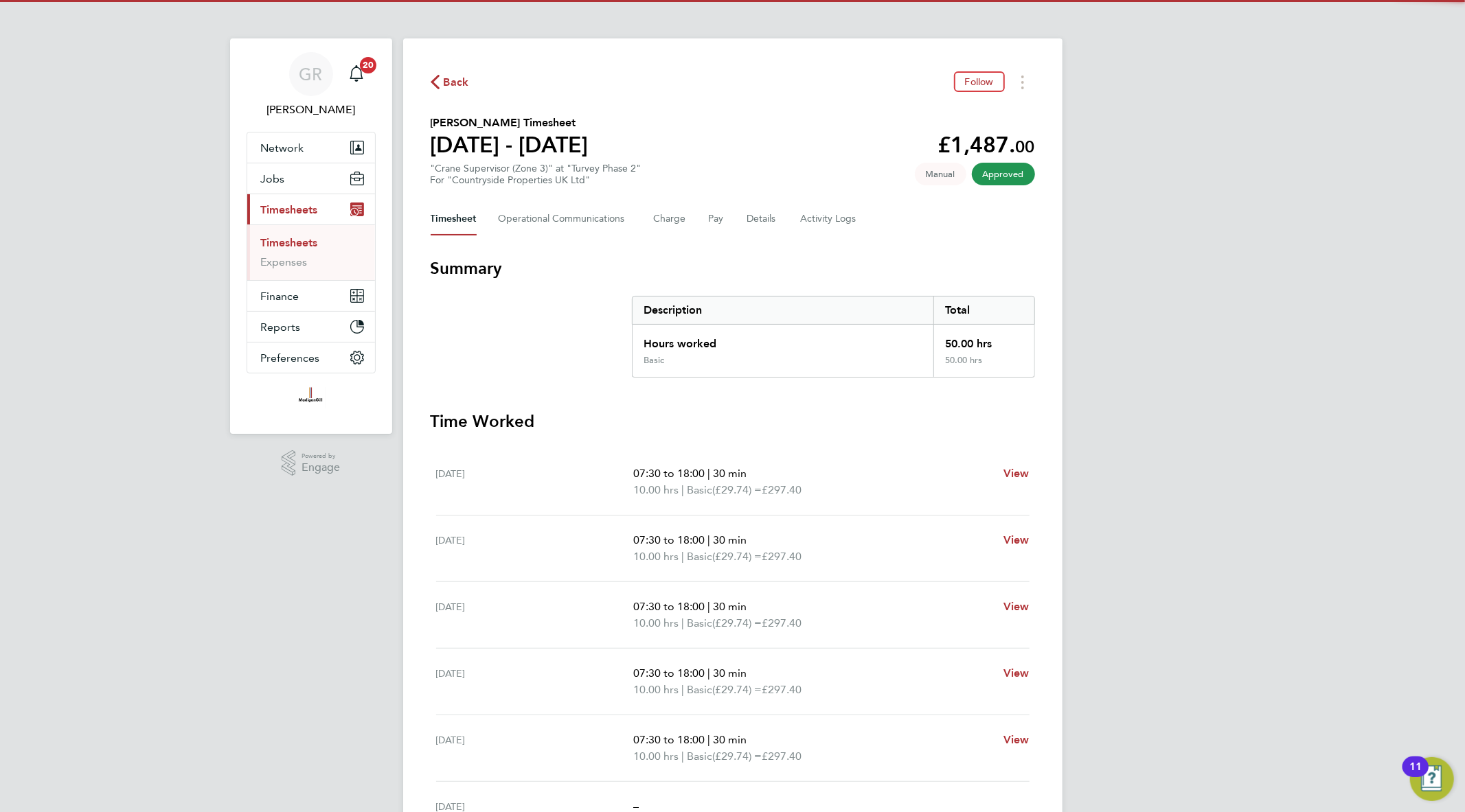
click at [783, 230] on div "Timesheet Operational Communications Charge Pay Details Activity Logs" at bounding box center [733, 219] width 605 height 33
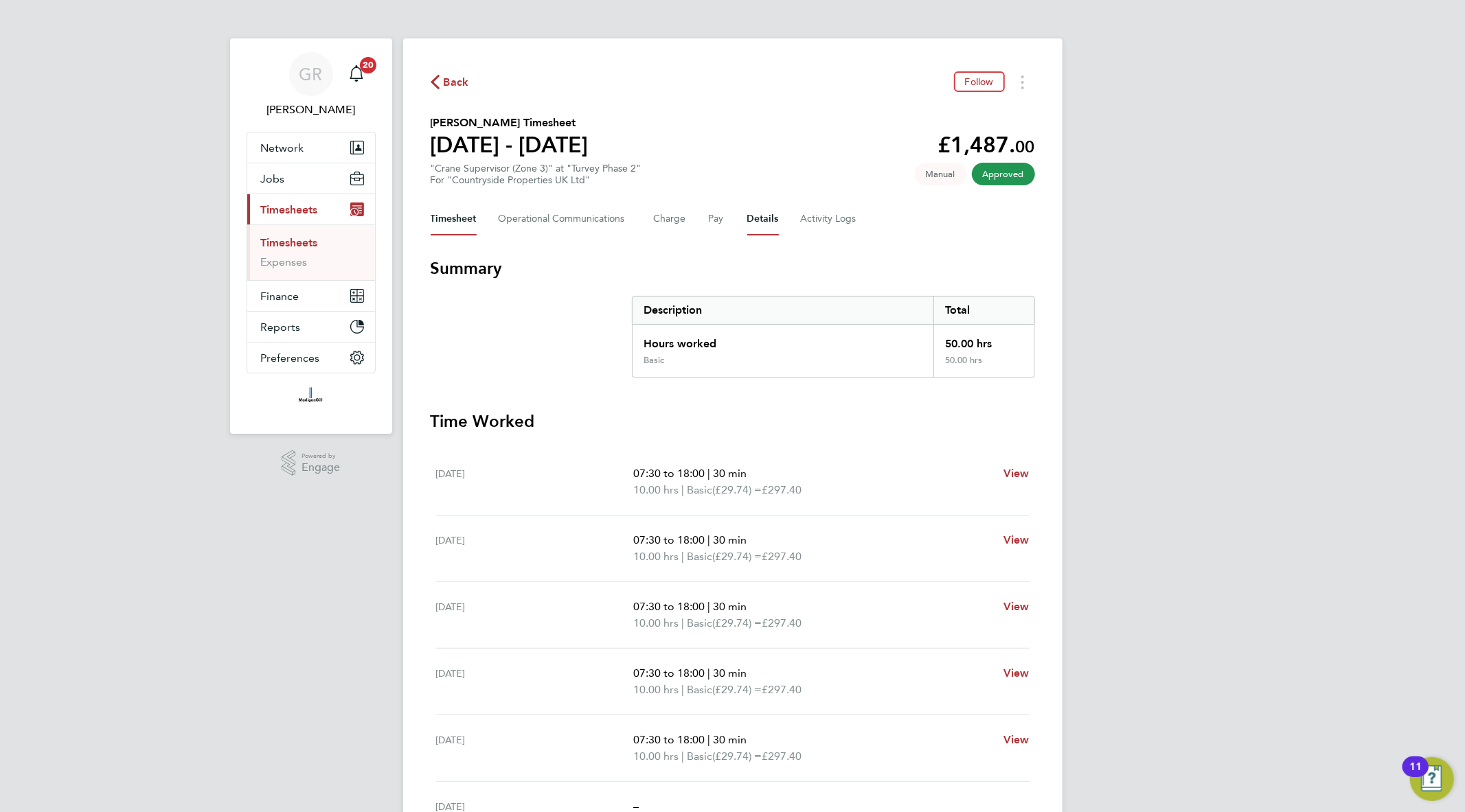
click at [768, 221] on button "Details" at bounding box center [763, 219] width 32 height 33
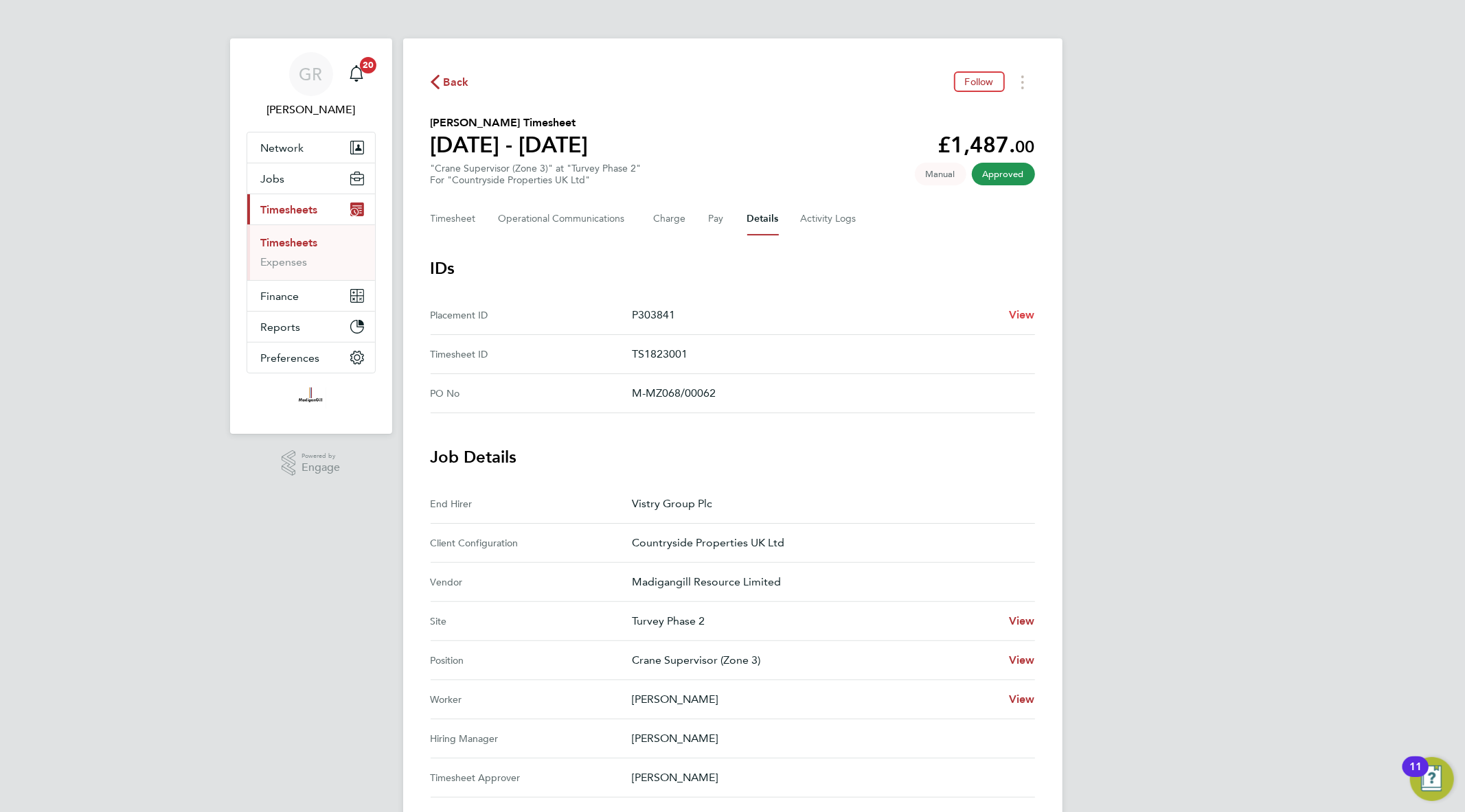
click at [1025, 313] on span "View" at bounding box center [1023, 314] width 26 height 13
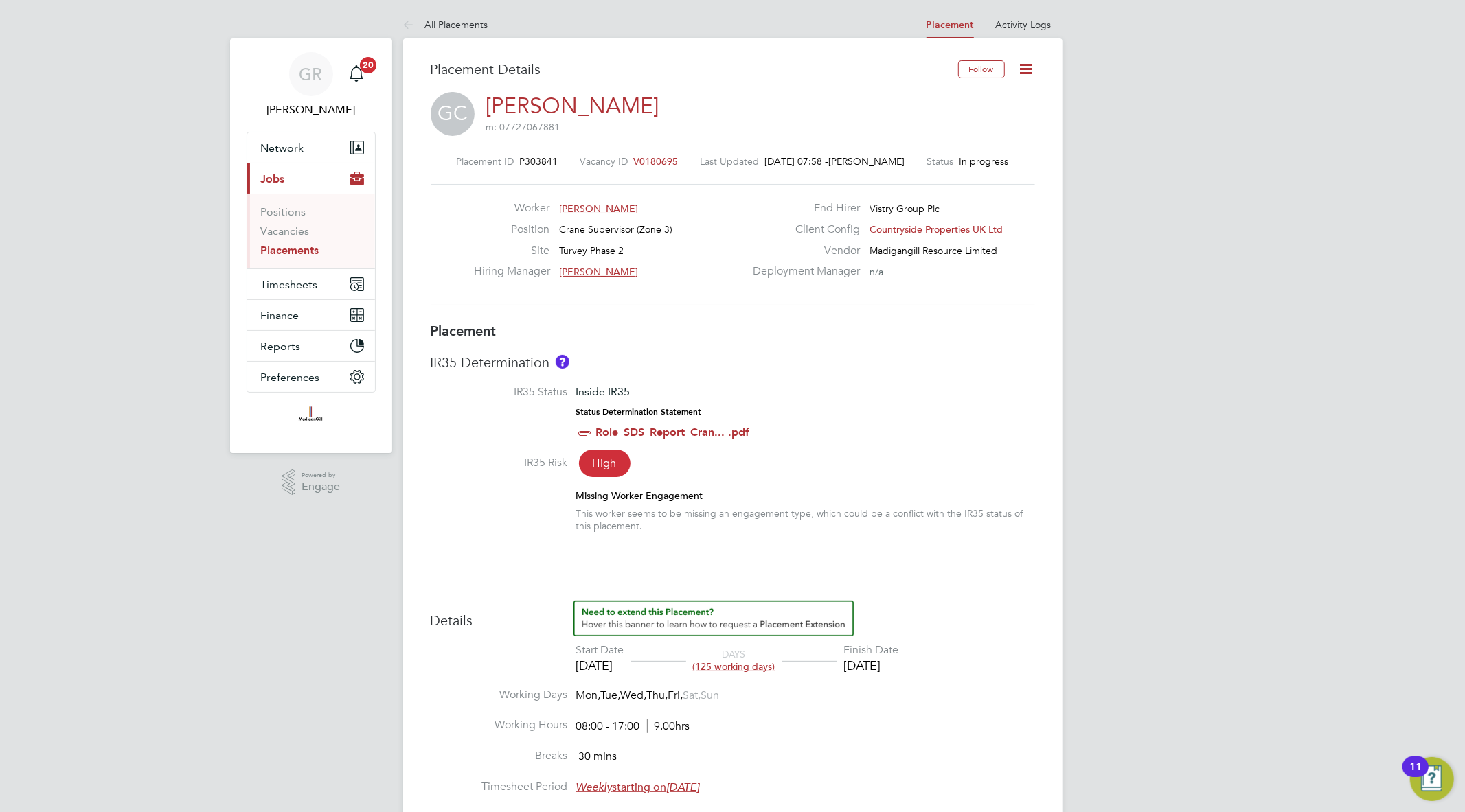
click at [576, 210] on span "[PERSON_NAME]" at bounding box center [598, 208] width 79 height 12
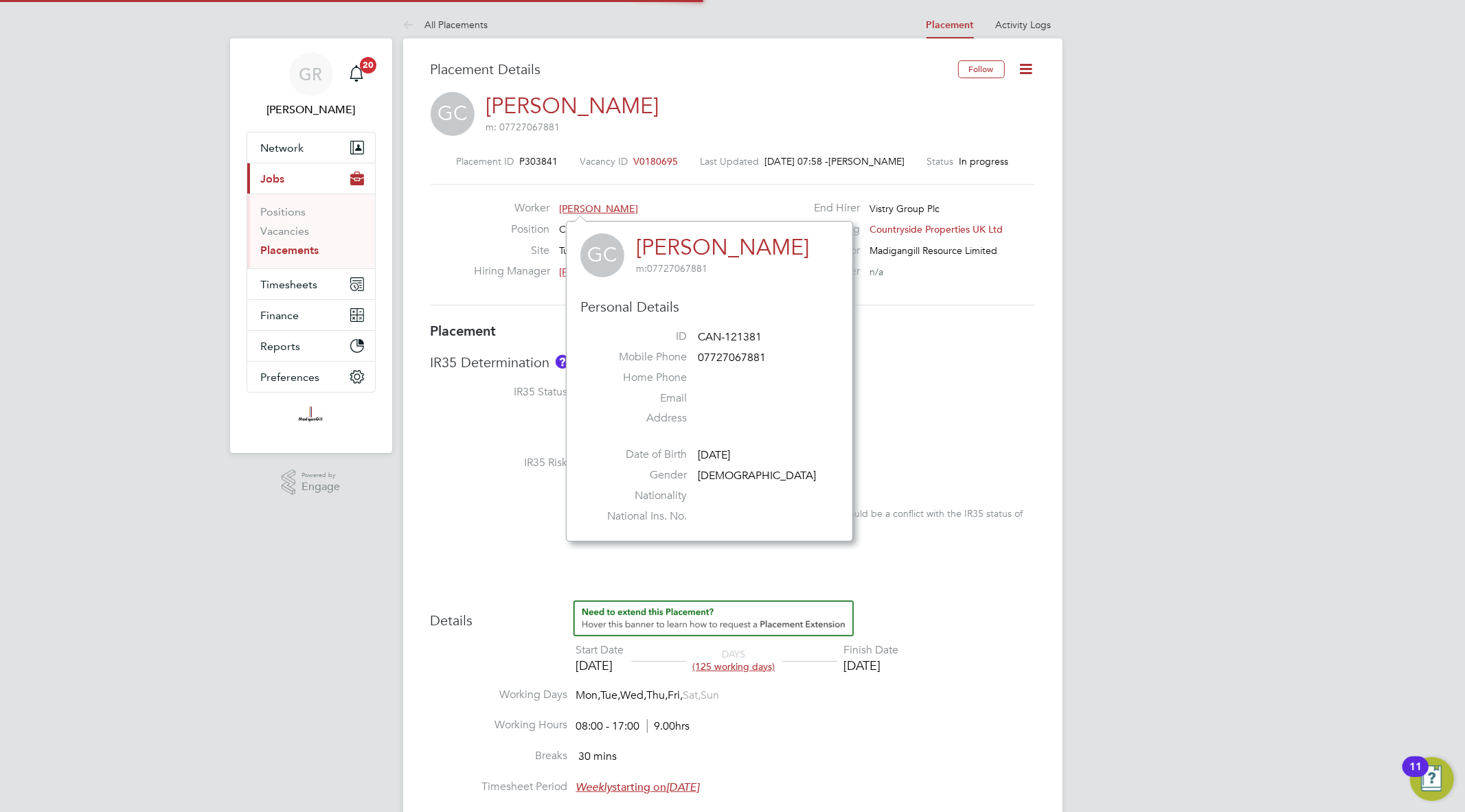
scroll to position [7, 7]
click at [724, 247] on link "[PERSON_NAME]" at bounding box center [723, 247] width 173 height 27
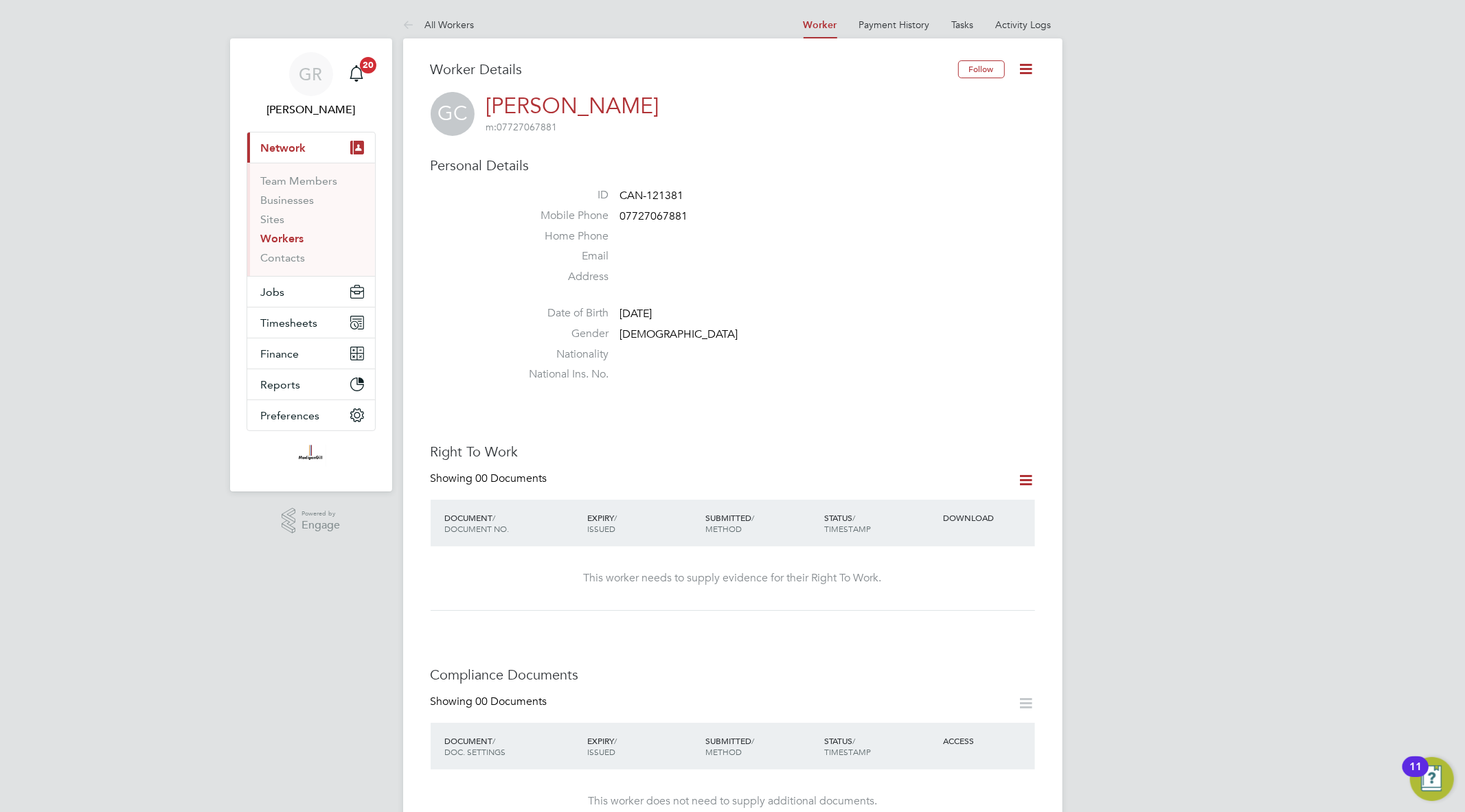
click at [1030, 70] on icon at bounding box center [1027, 69] width 18 height 18
click at [973, 98] on li "Invite Worker" at bounding box center [948, 102] width 172 height 19
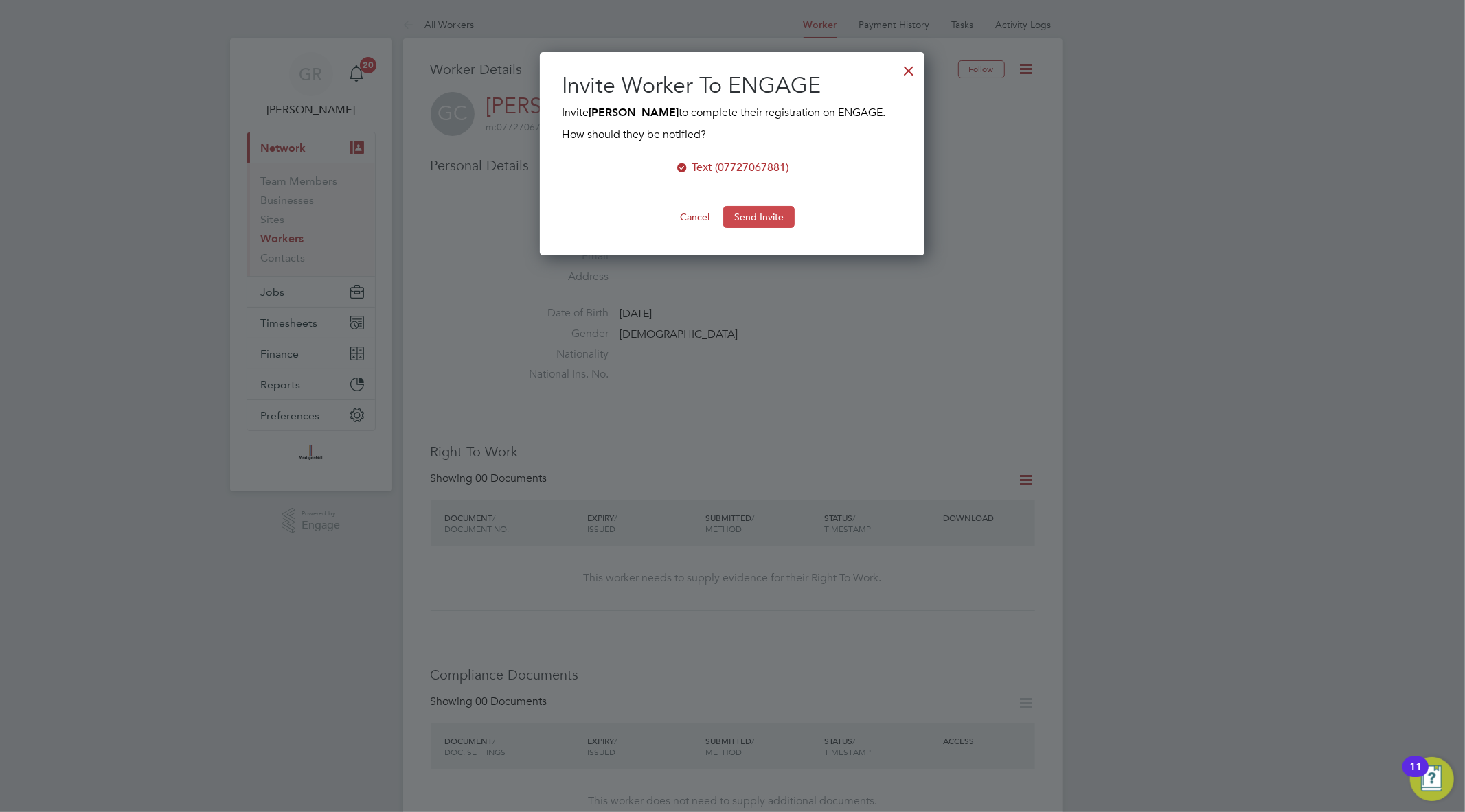
click at [766, 211] on button "Send Invite" at bounding box center [760, 216] width 72 height 22
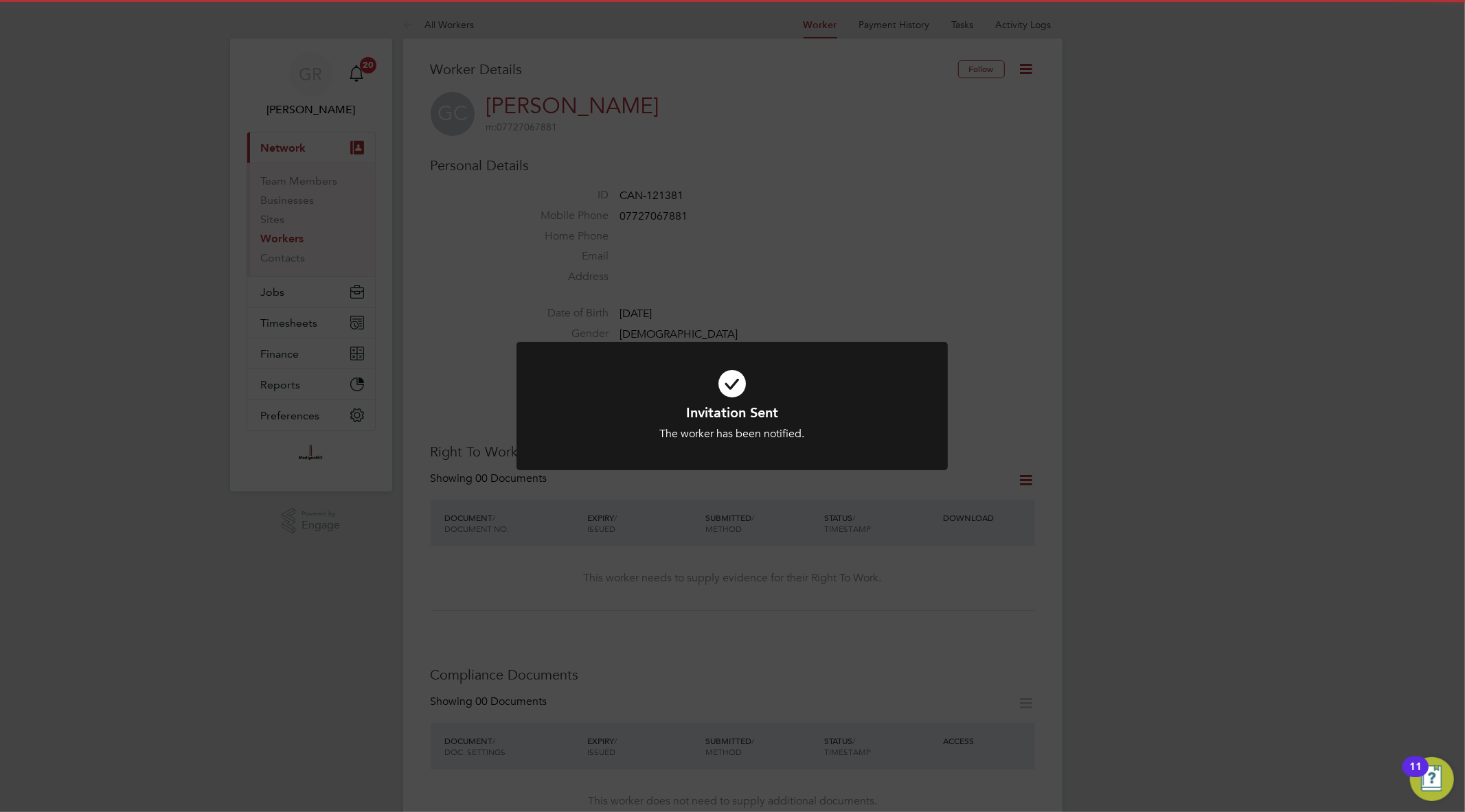
click at [808, 312] on div "Invitation Sent The worker has been notified. Cancel Okay" at bounding box center [732, 406] width 1465 height 812
